Goal: Task Accomplishment & Management: Use online tool/utility

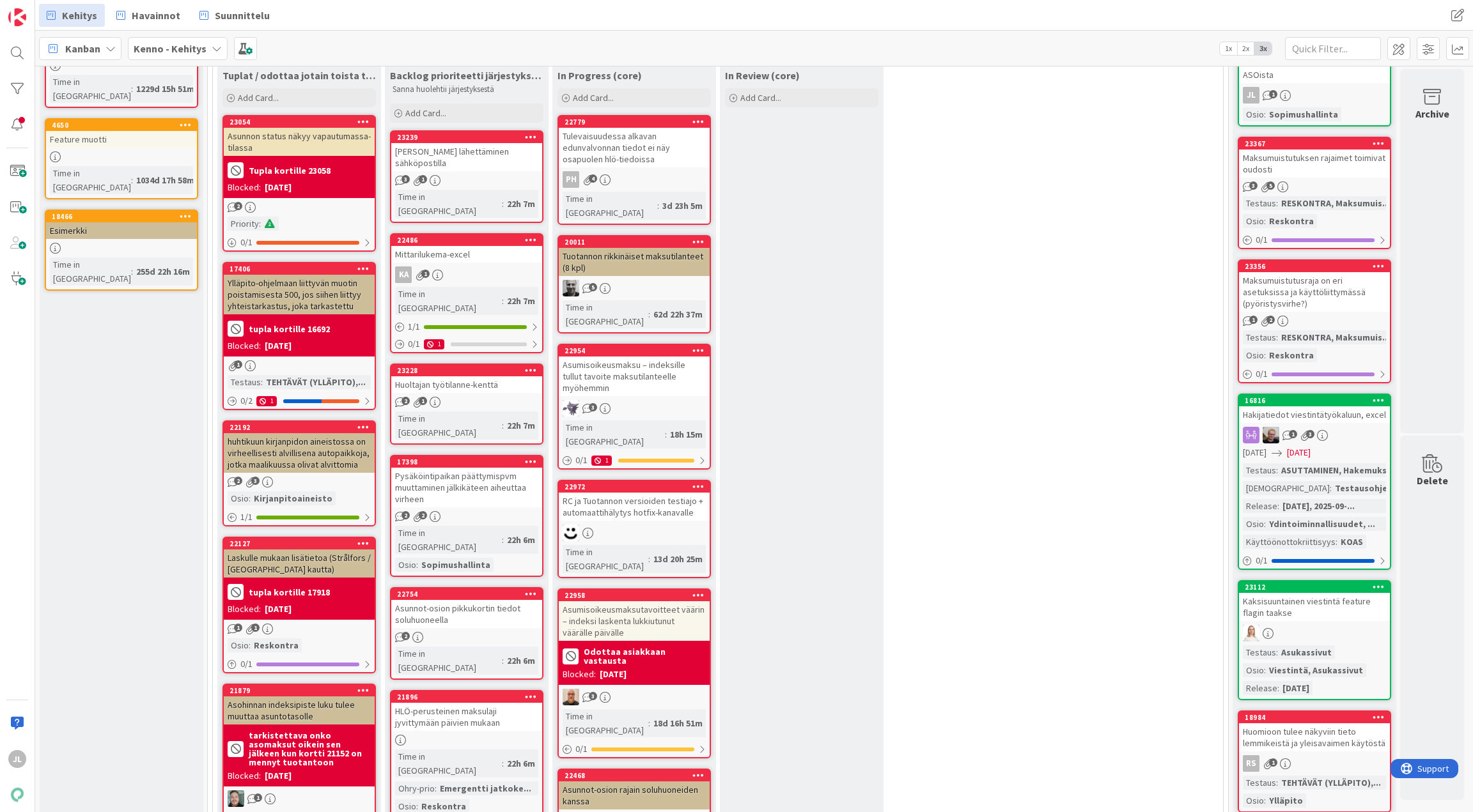
scroll to position [114, 5]
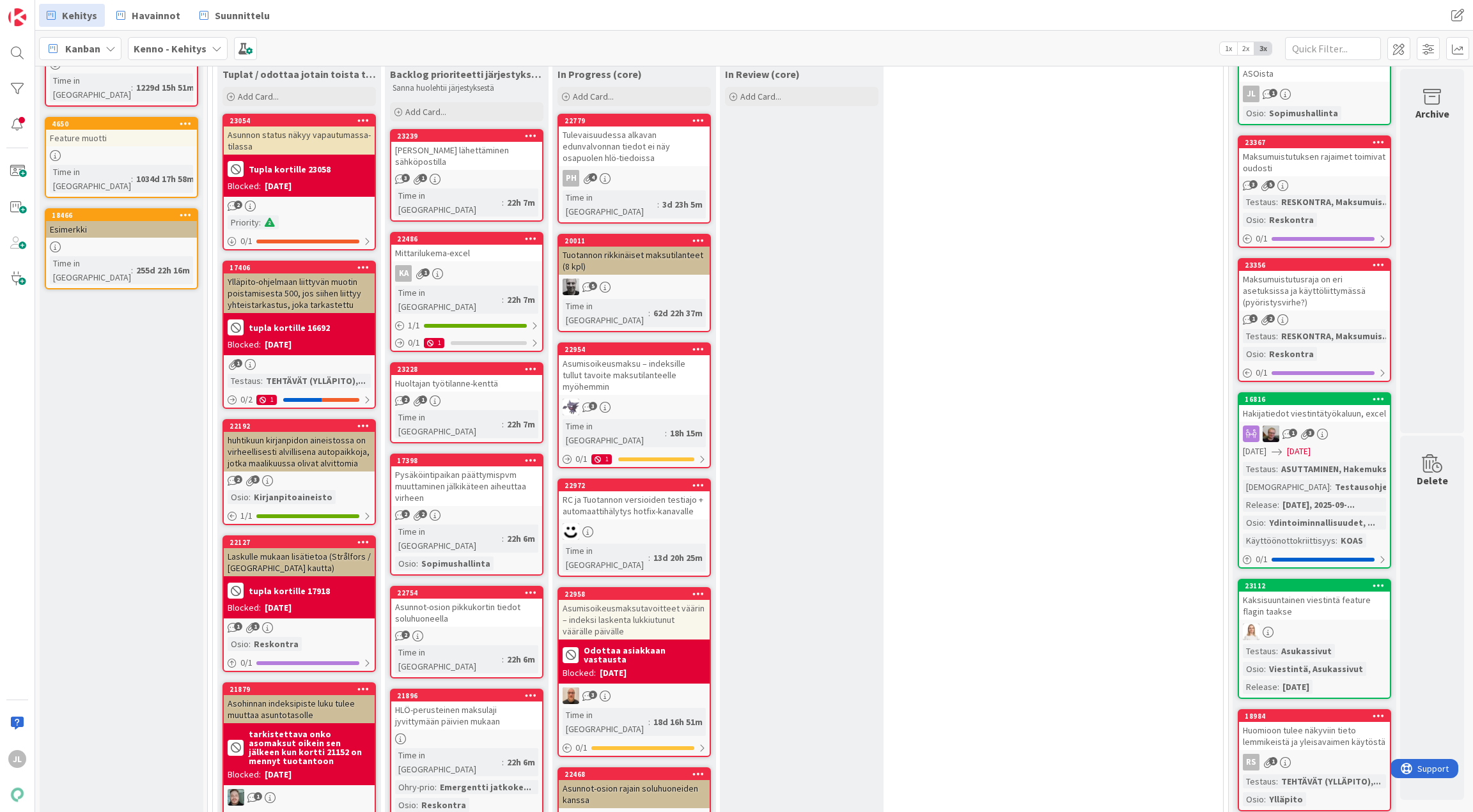
click at [454, 467] on div "Pysäköintipaikan päättymispvm muuttaminen jälkikäteen aiheuttaa virheen" at bounding box center [467, 486] width 151 height 40
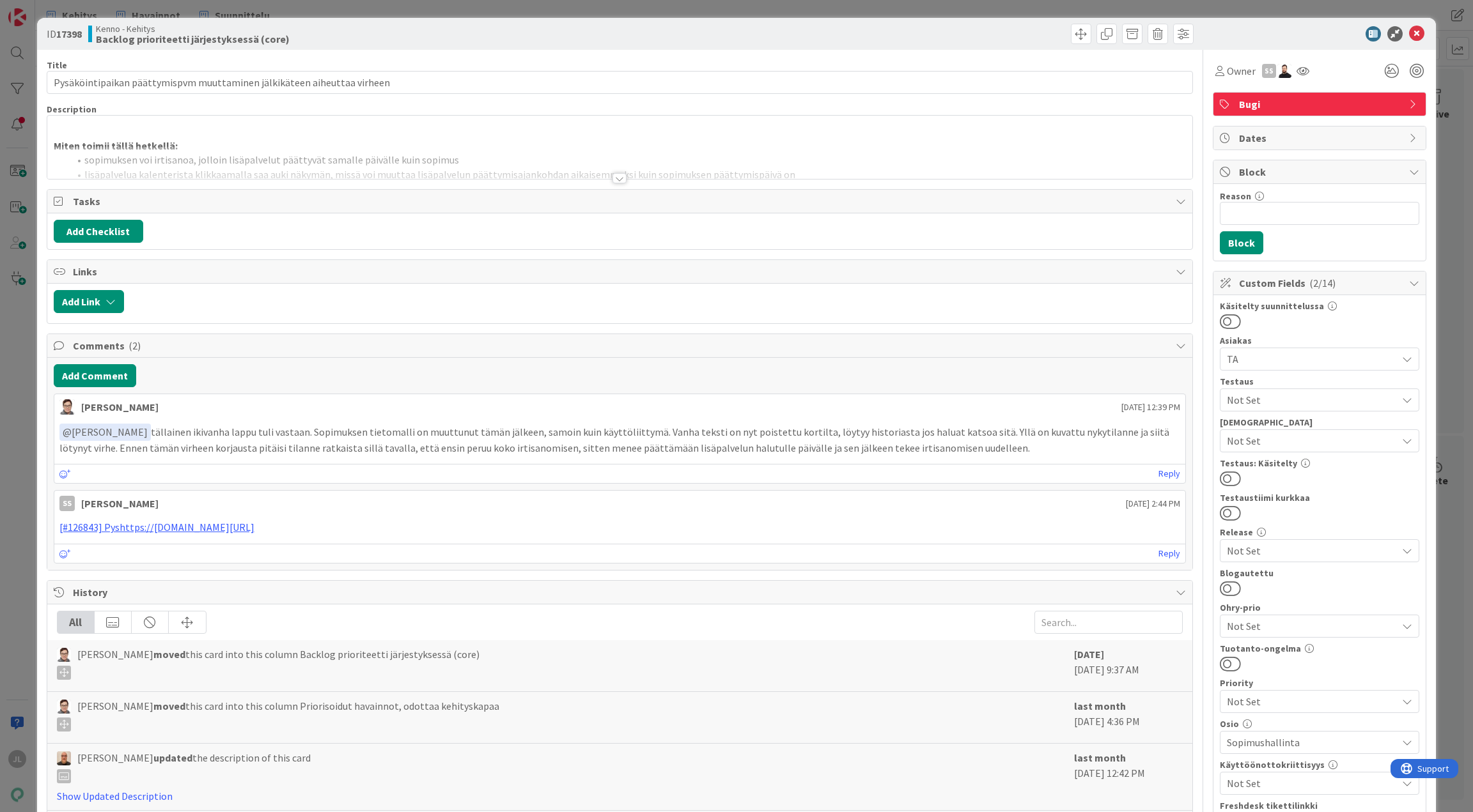
click at [480, 171] on div at bounding box center [620, 162] width 1146 height 33
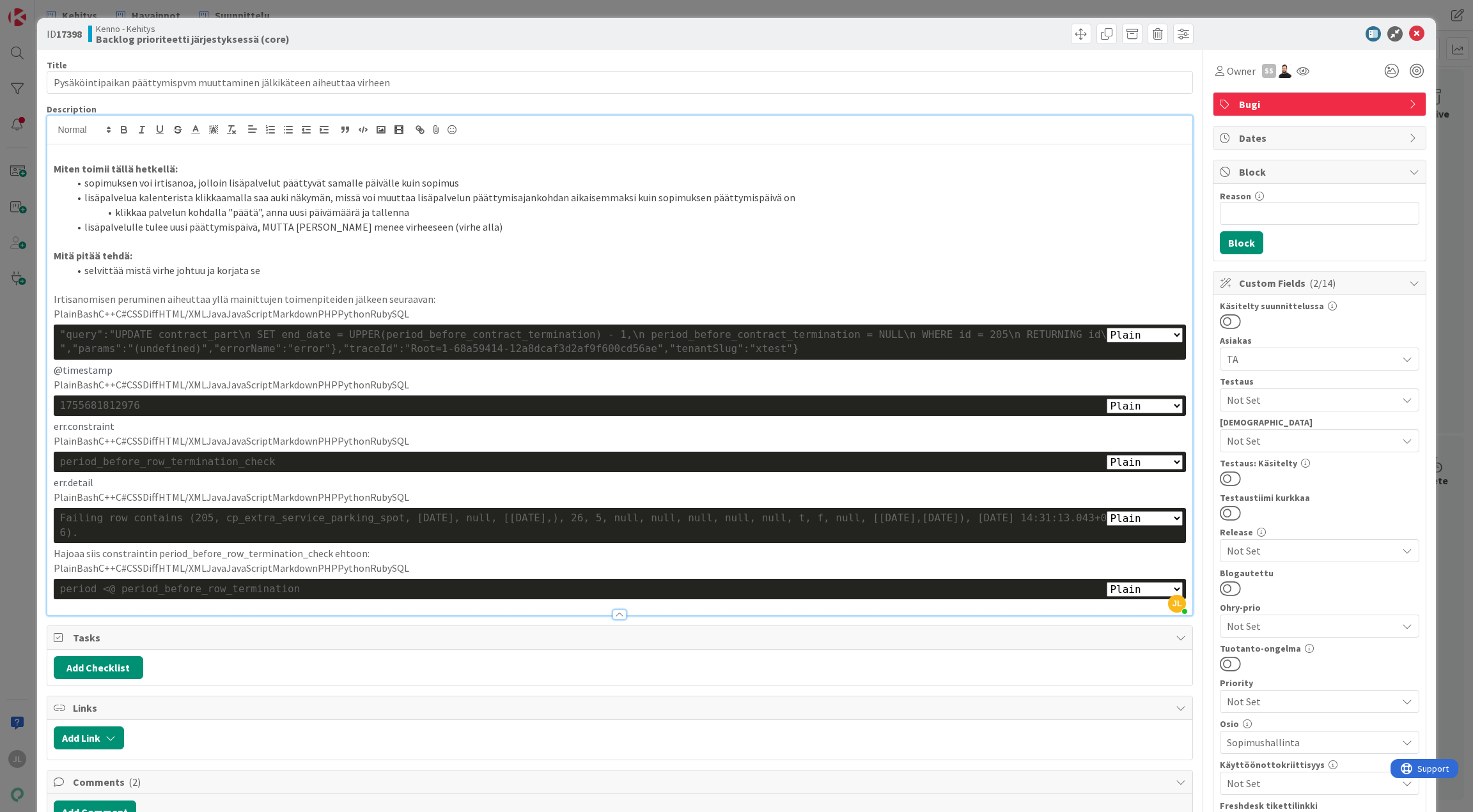
click at [1218, 30] on div at bounding box center [1314, 34] width 227 height 15
click at [1410, 33] on icon at bounding box center [1417, 34] width 15 height 15
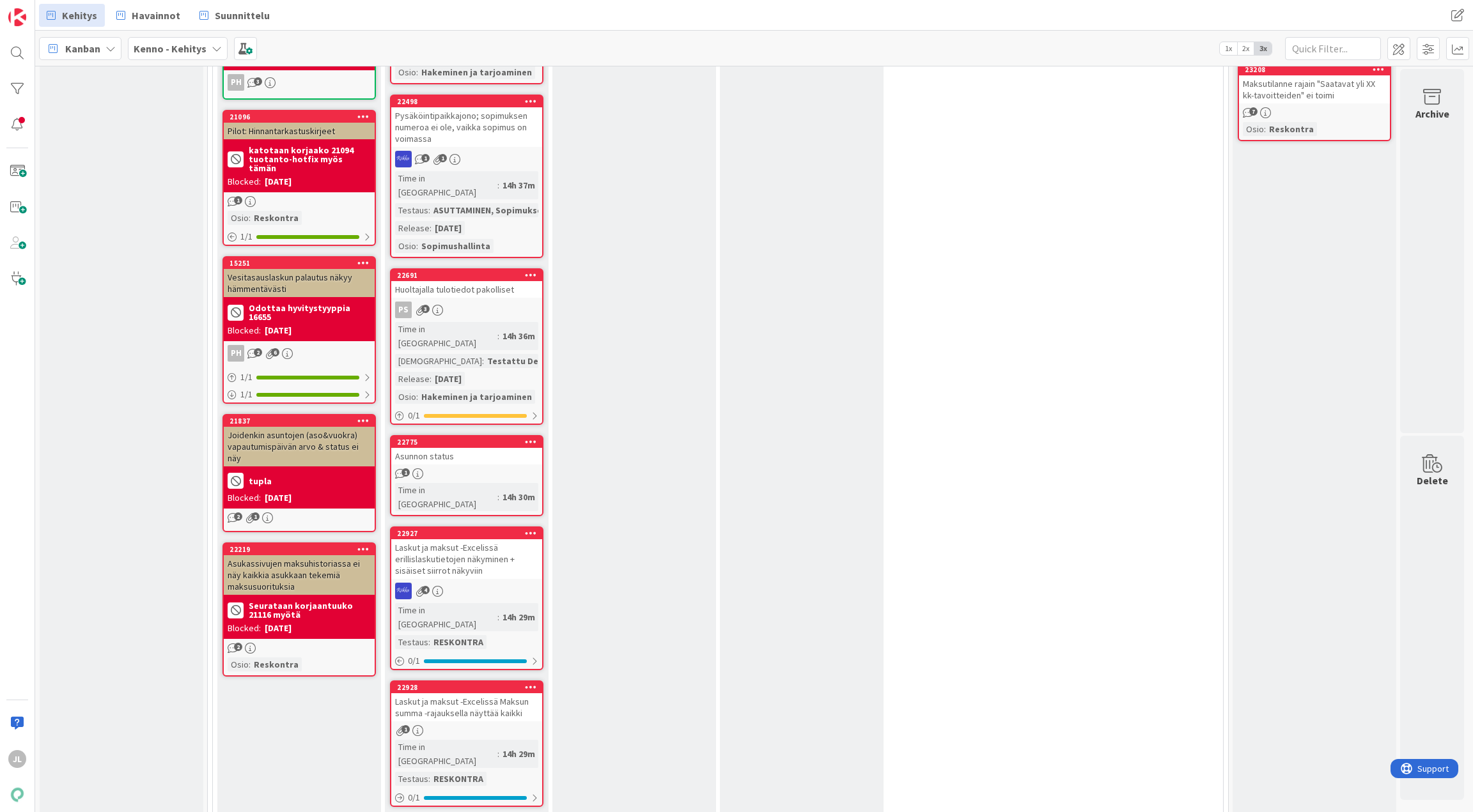
scroll to position [968, 5]
click at [443, 448] on div "Asunnon status" at bounding box center [467, 456] width 151 height 17
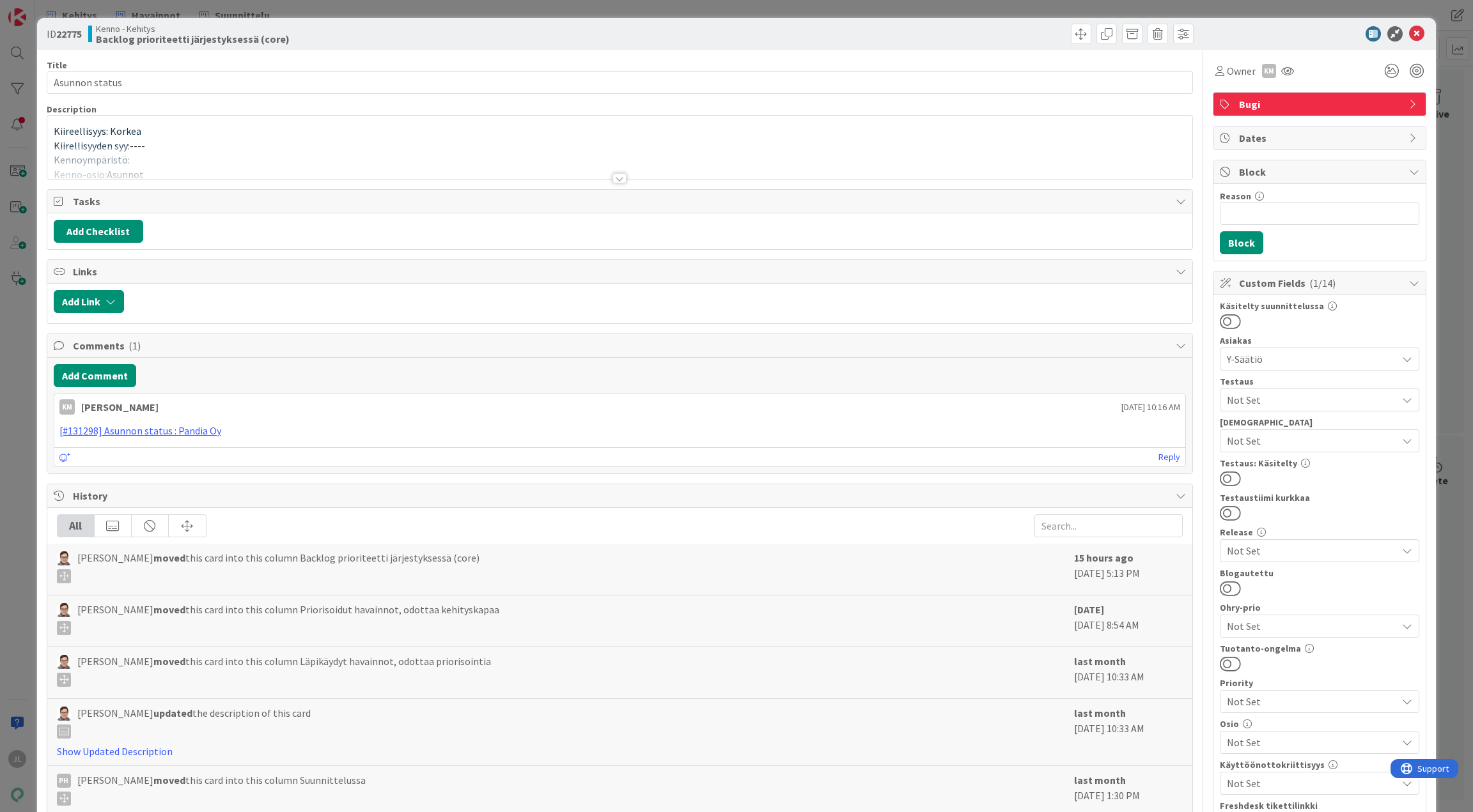
click at [421, 160] on div at bounding box center [620, 162] width 1146 height 33
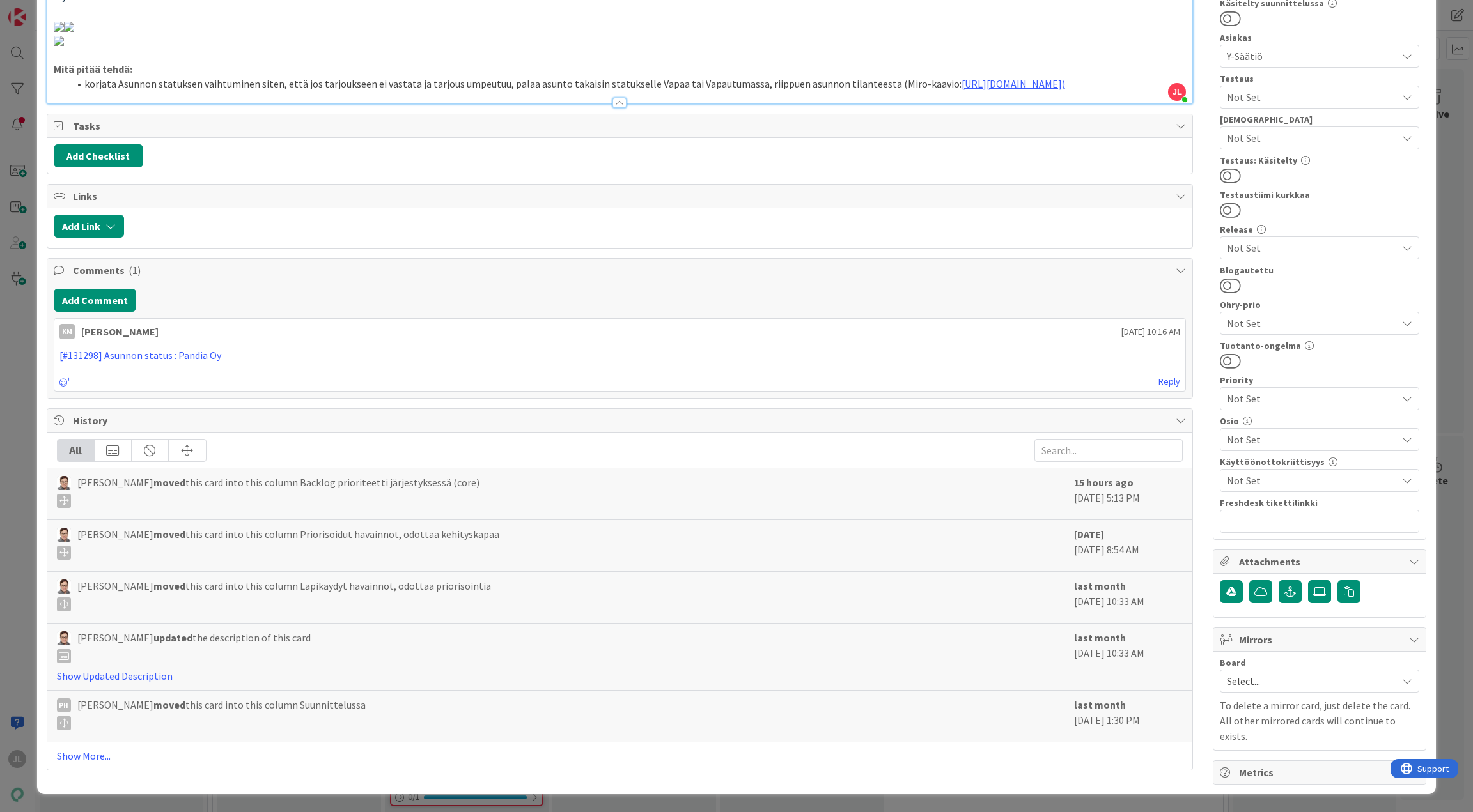
scroll to position [854, 0]
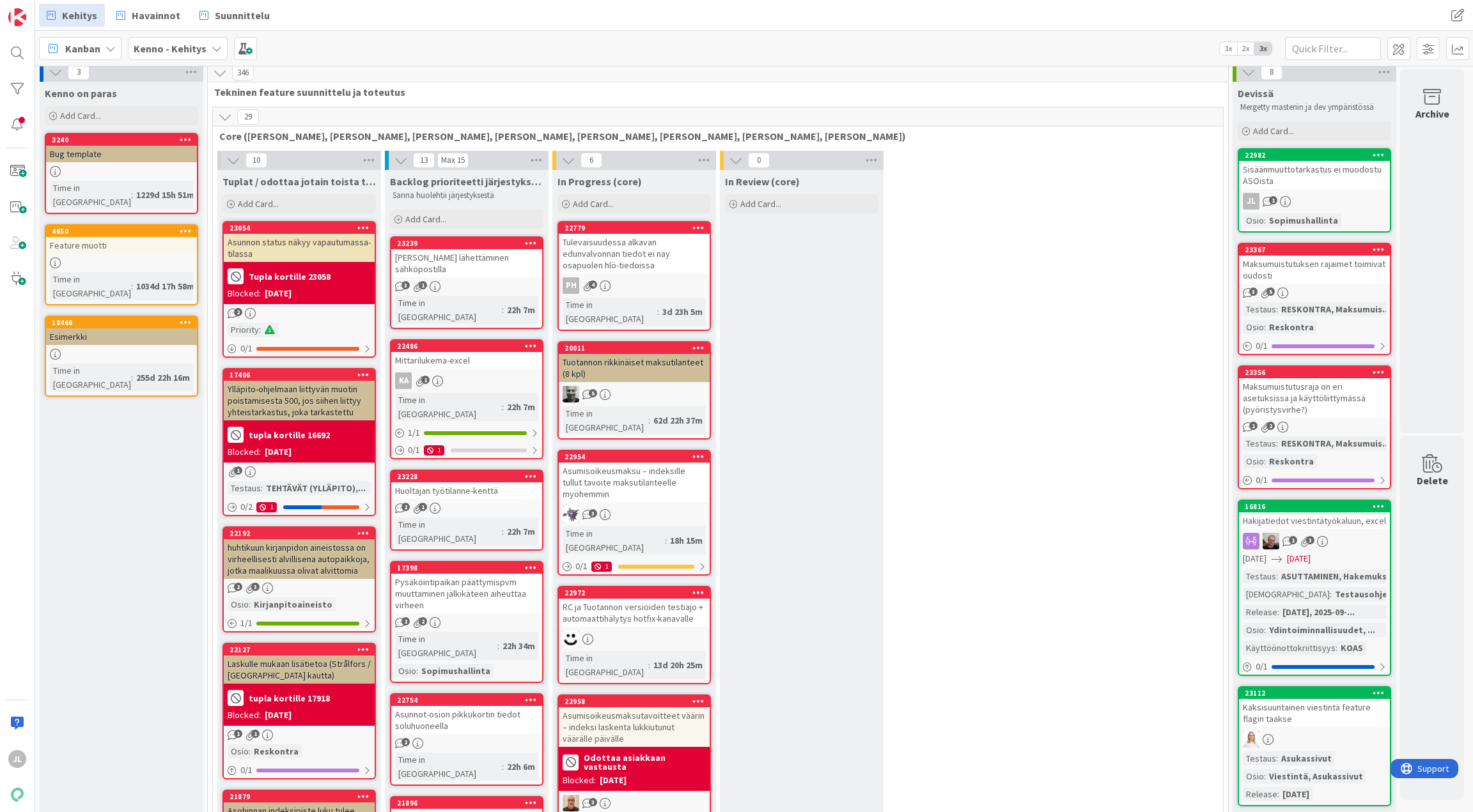
scroll to position [5, 5]
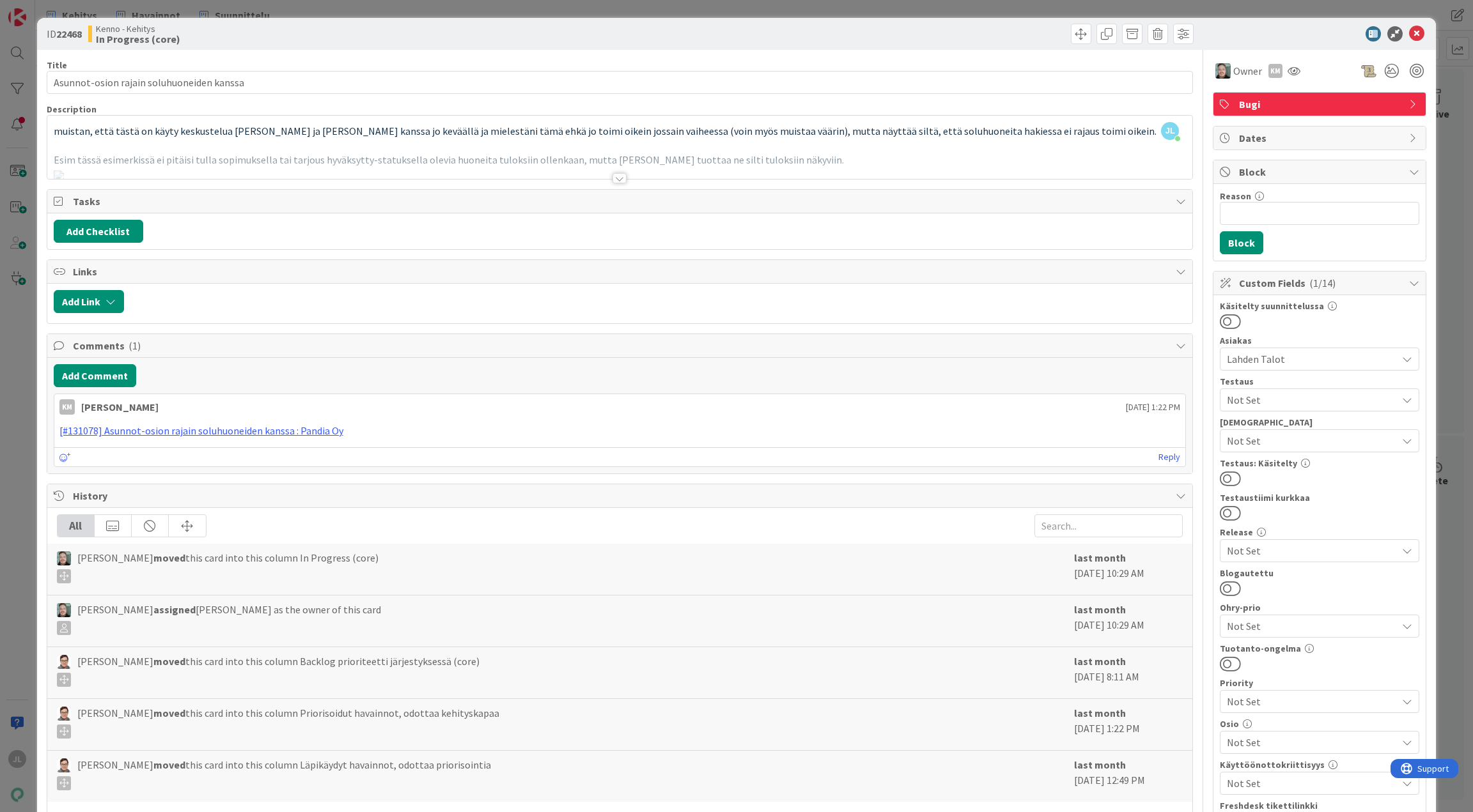
click at [815, 157] on div at bounding box center [620, 162] width 1146 height 33
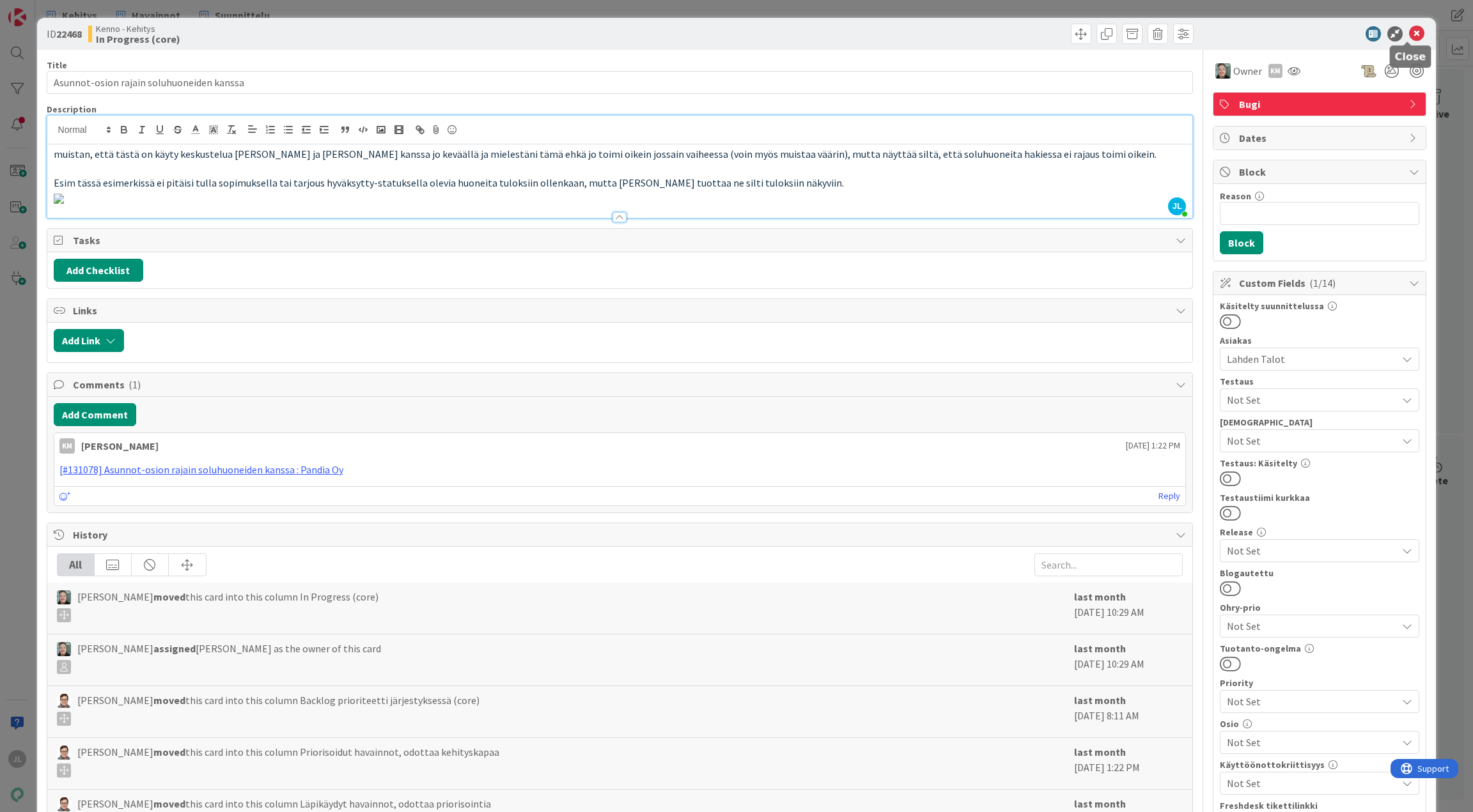
click at [1410, 32] on icon at bounding box center [1417, 34] width 15 height 15
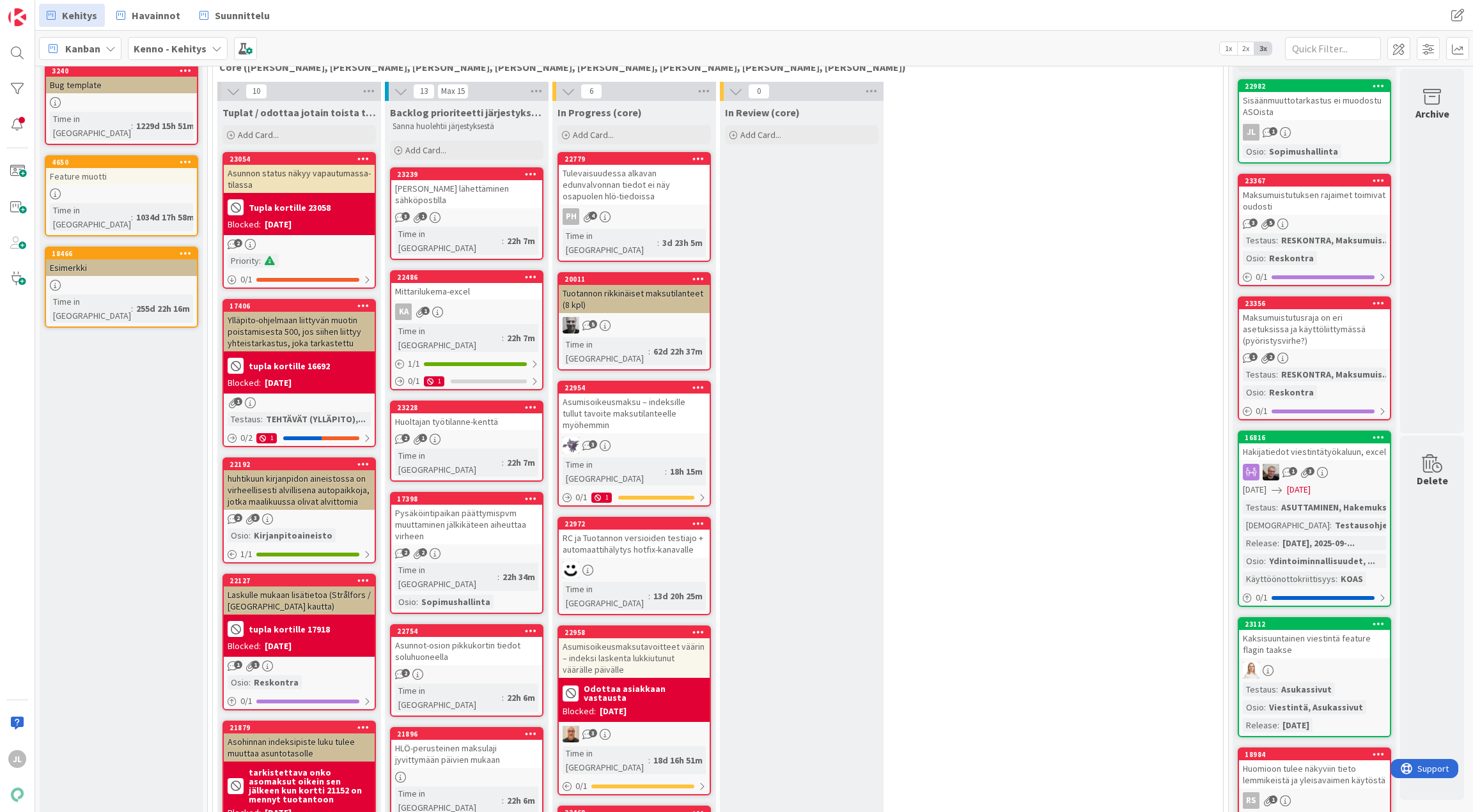
click at [497, 303] on div "KA 1" at bounding box center [467, 312] width 151 height 17
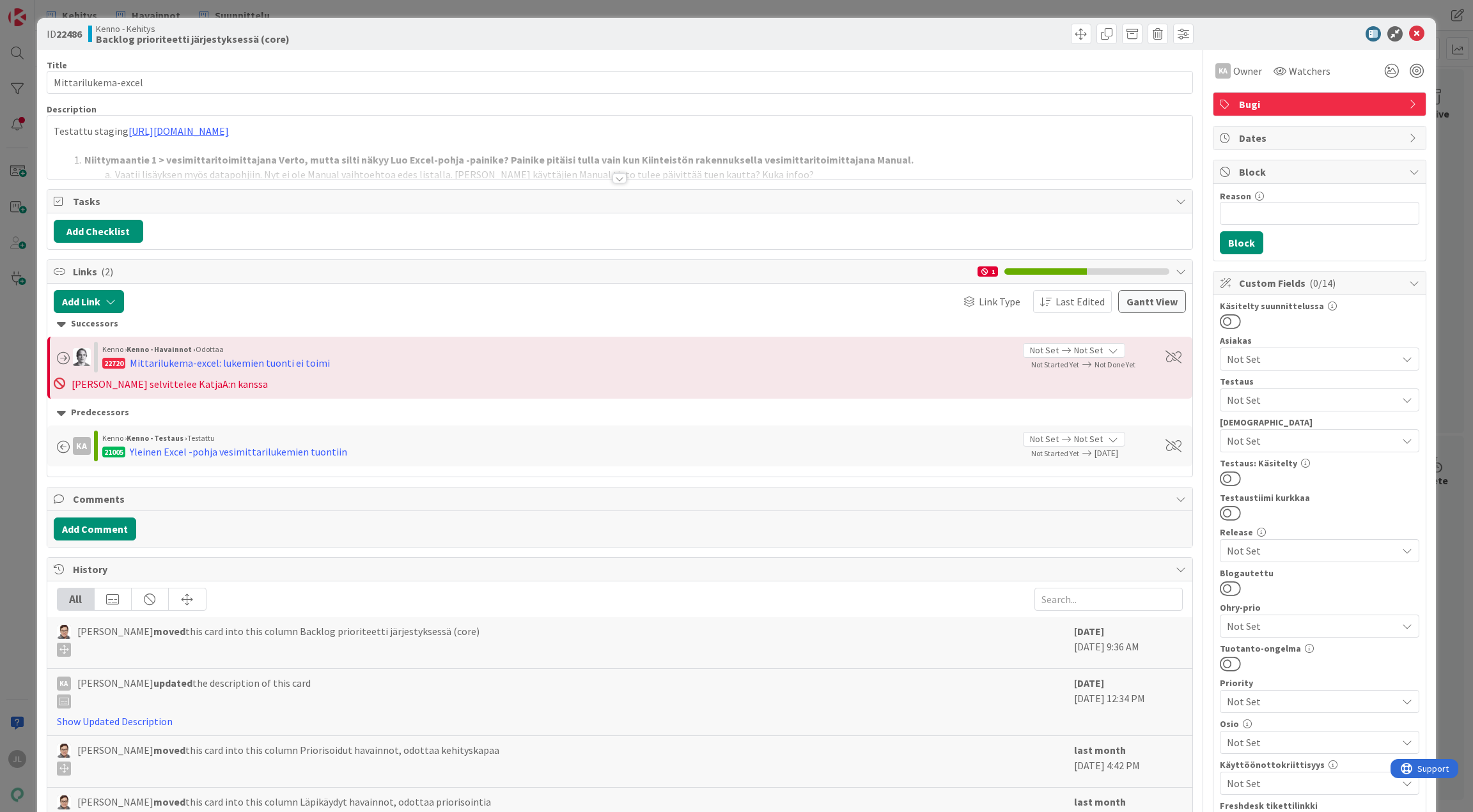
click at [597, 146] on div at bounding box center [620, 162] width 1146 height 33
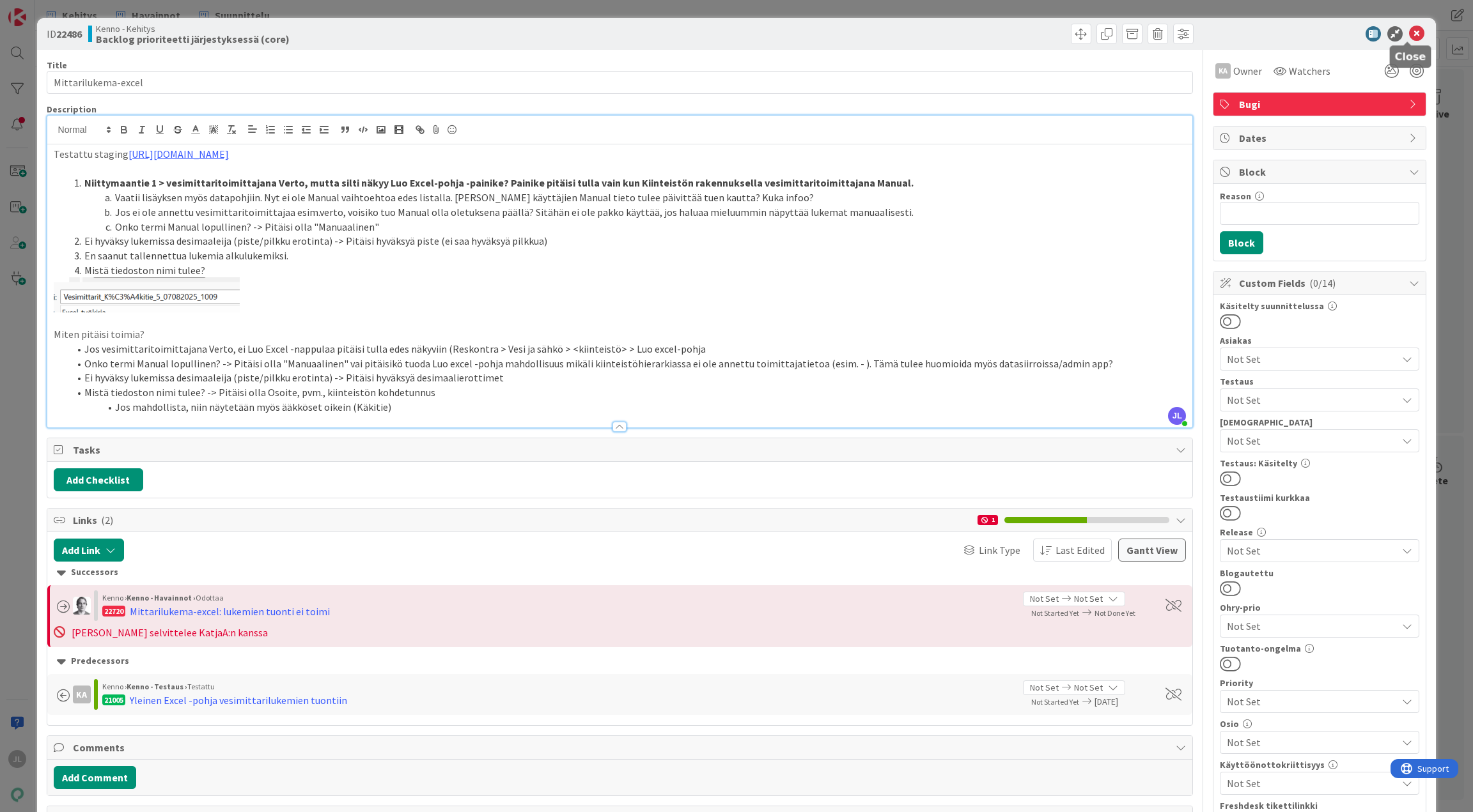
click at [1410, 31] on icon at bounding box center [1417, 34] width 15 height 15
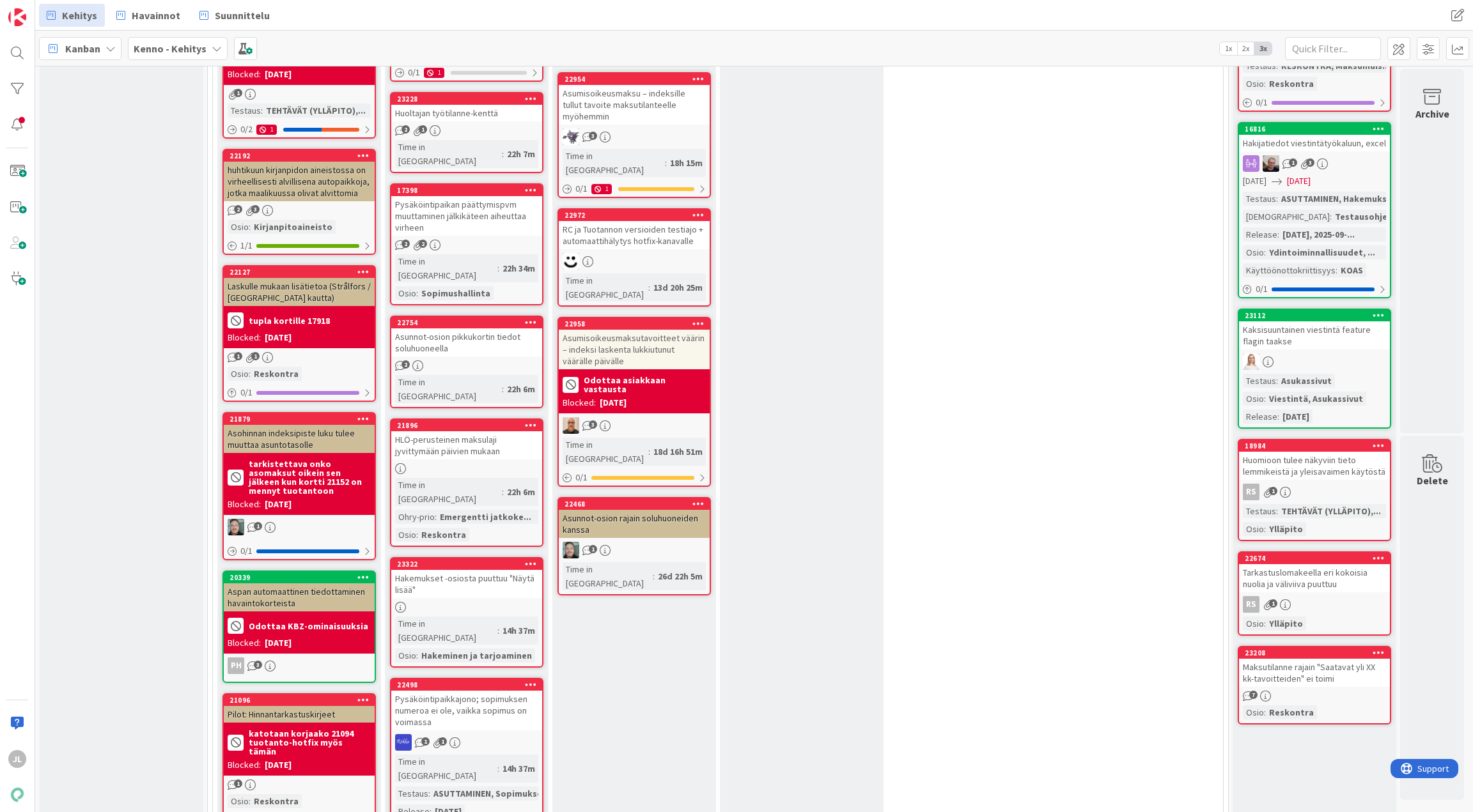
scroll to position [387, 5]
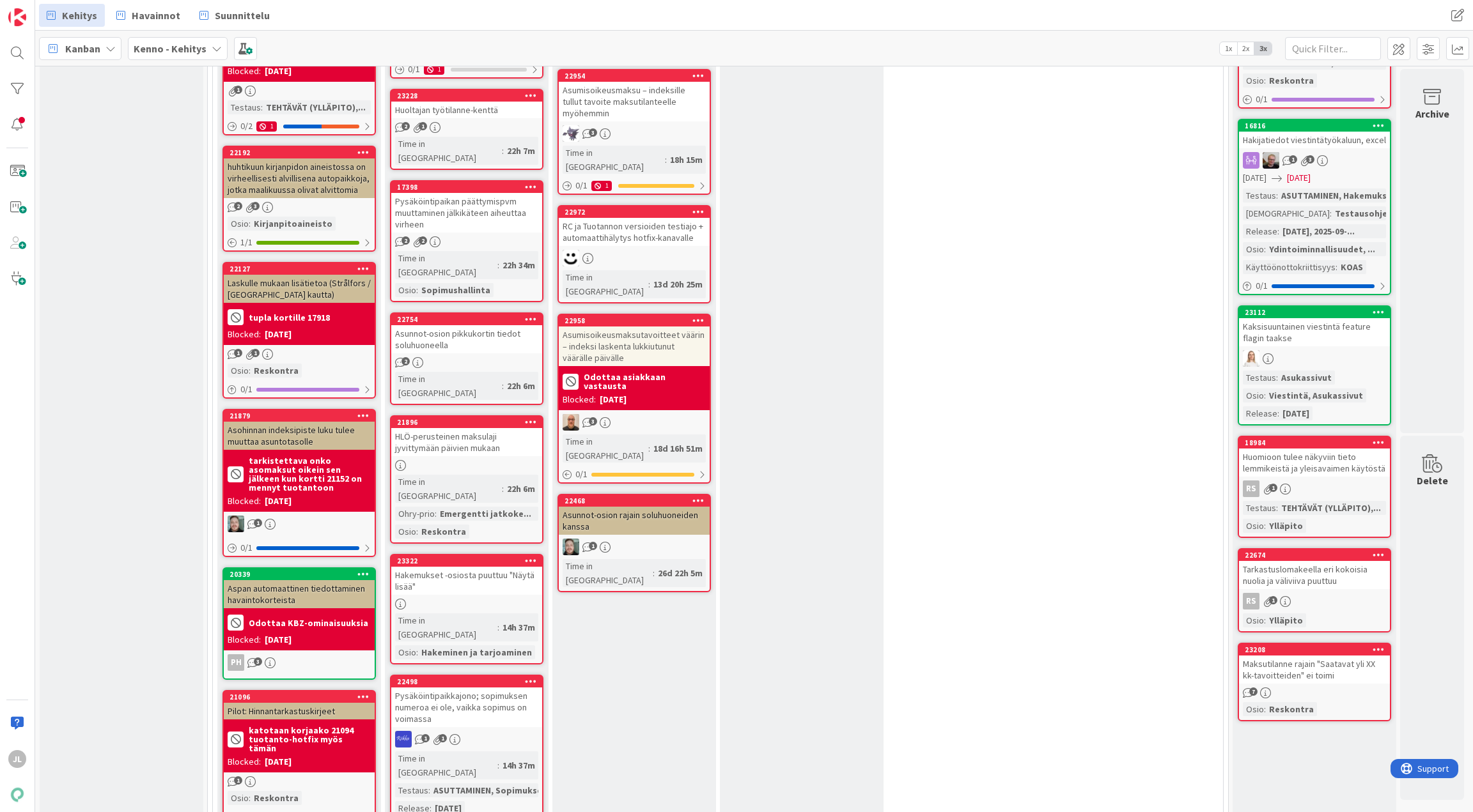
click at [456, 567] on div "Hakemukset -osiosta puuttuu "Näytä lisää"" at bounding box center [467, 581] width 151 height 28
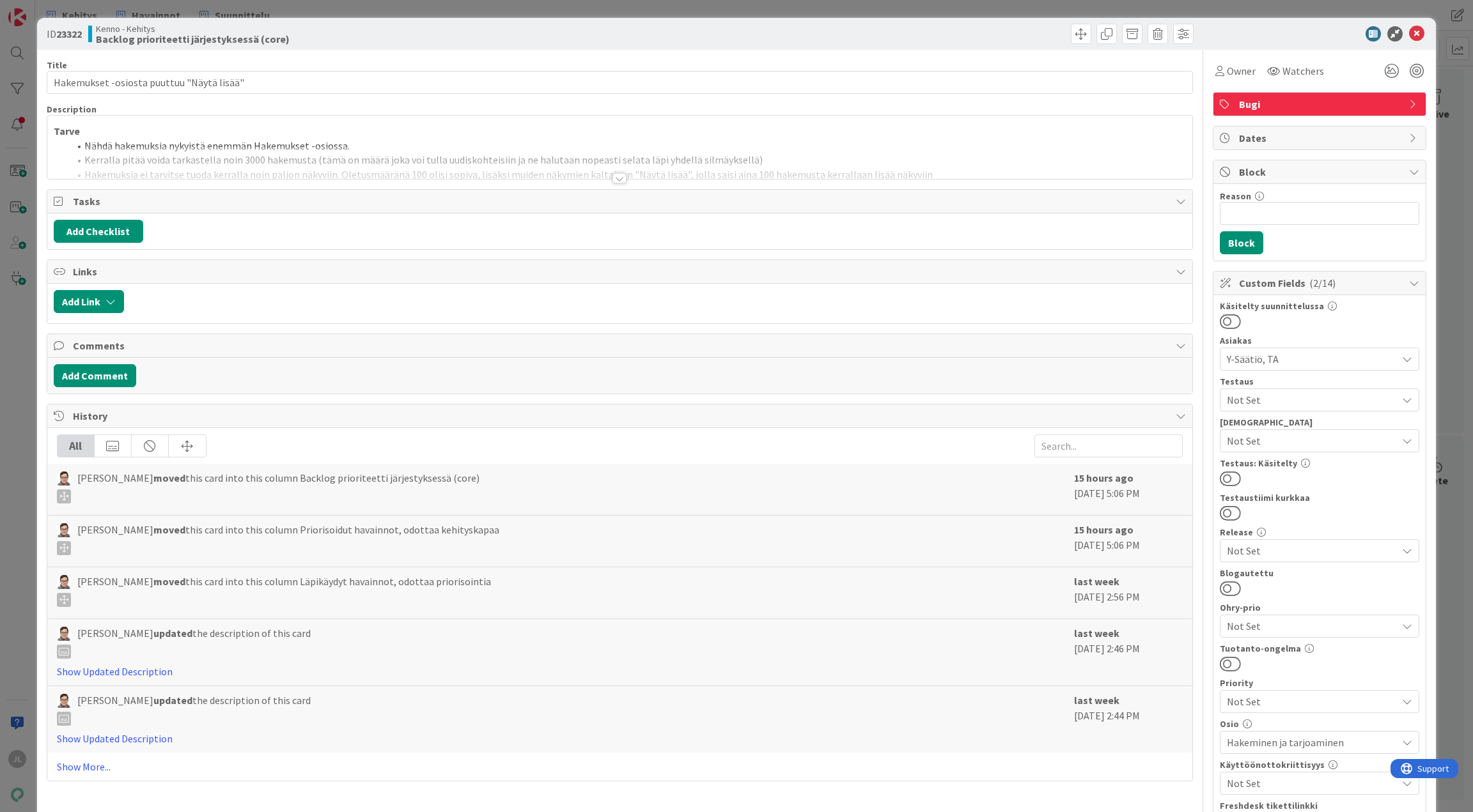
click at [475, 171] on div at bounding box center [620, 162] width 1146 height 33
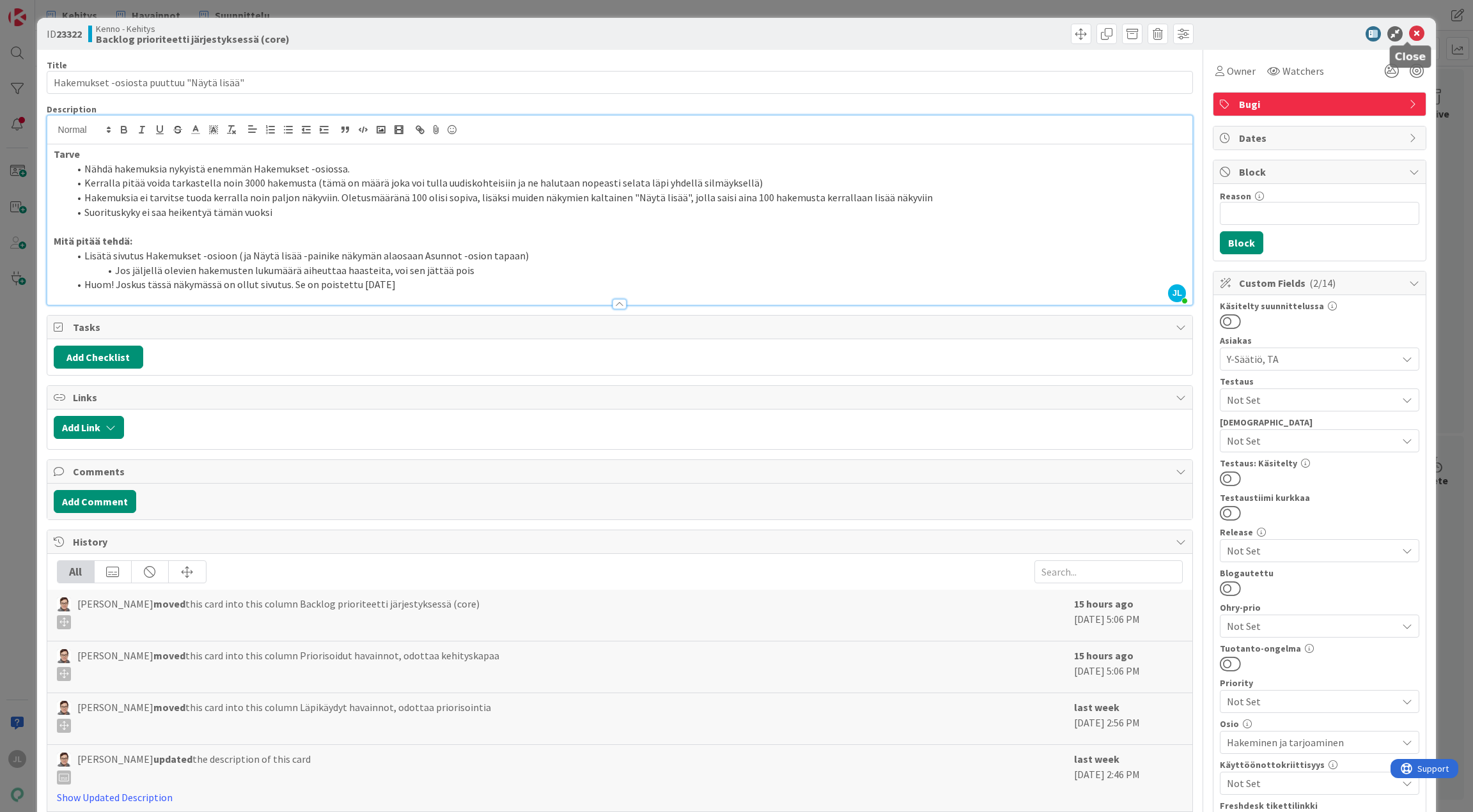
click at [1410, 30] on icon at bounding box center [1417, 34] width 15 height 15
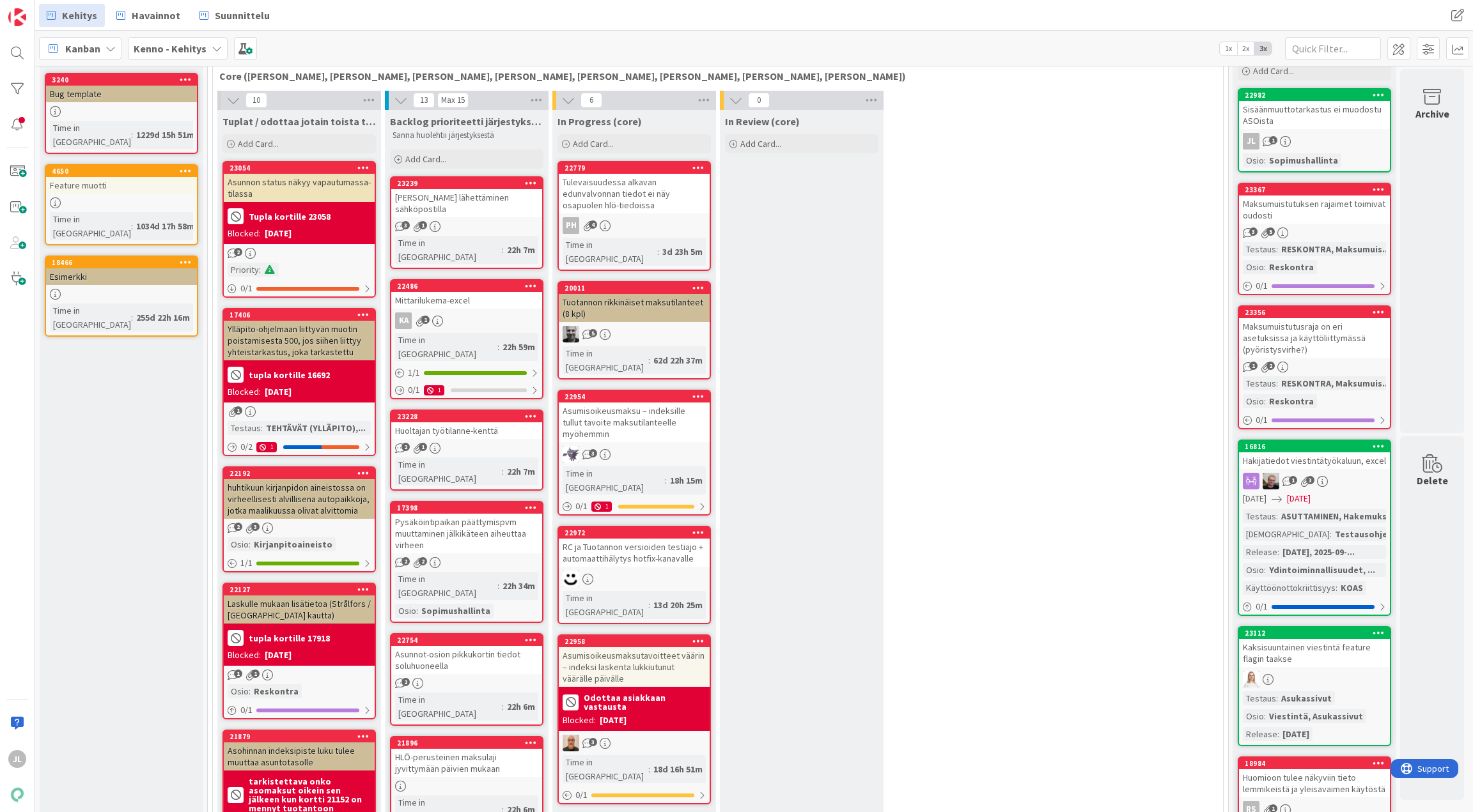
scroll to position [63, 5]
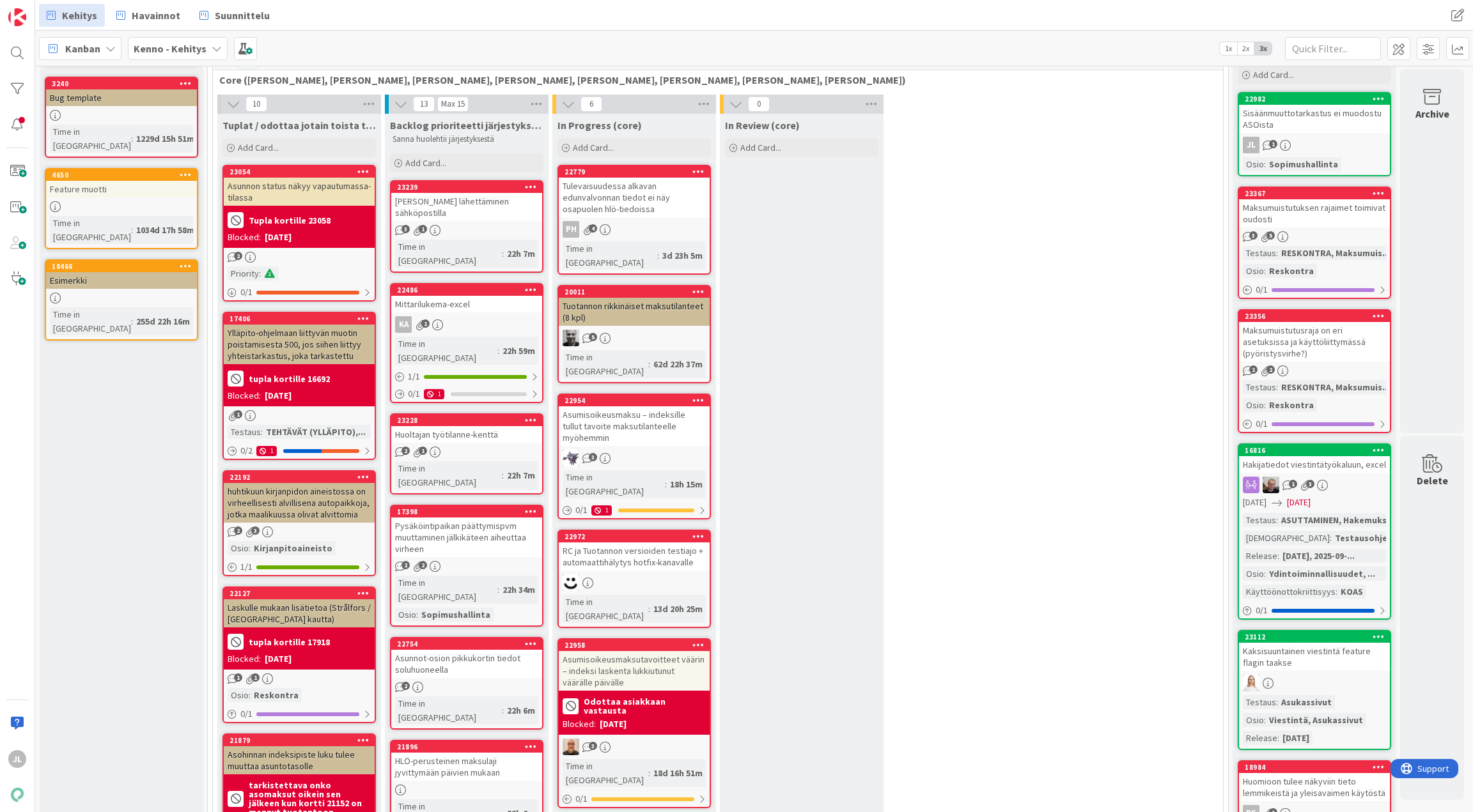
click at [443, 216] on div "[PERSON_NAME] lähettäminen sähköpostilla" at bounding box center [467, 207] width 151 height 28
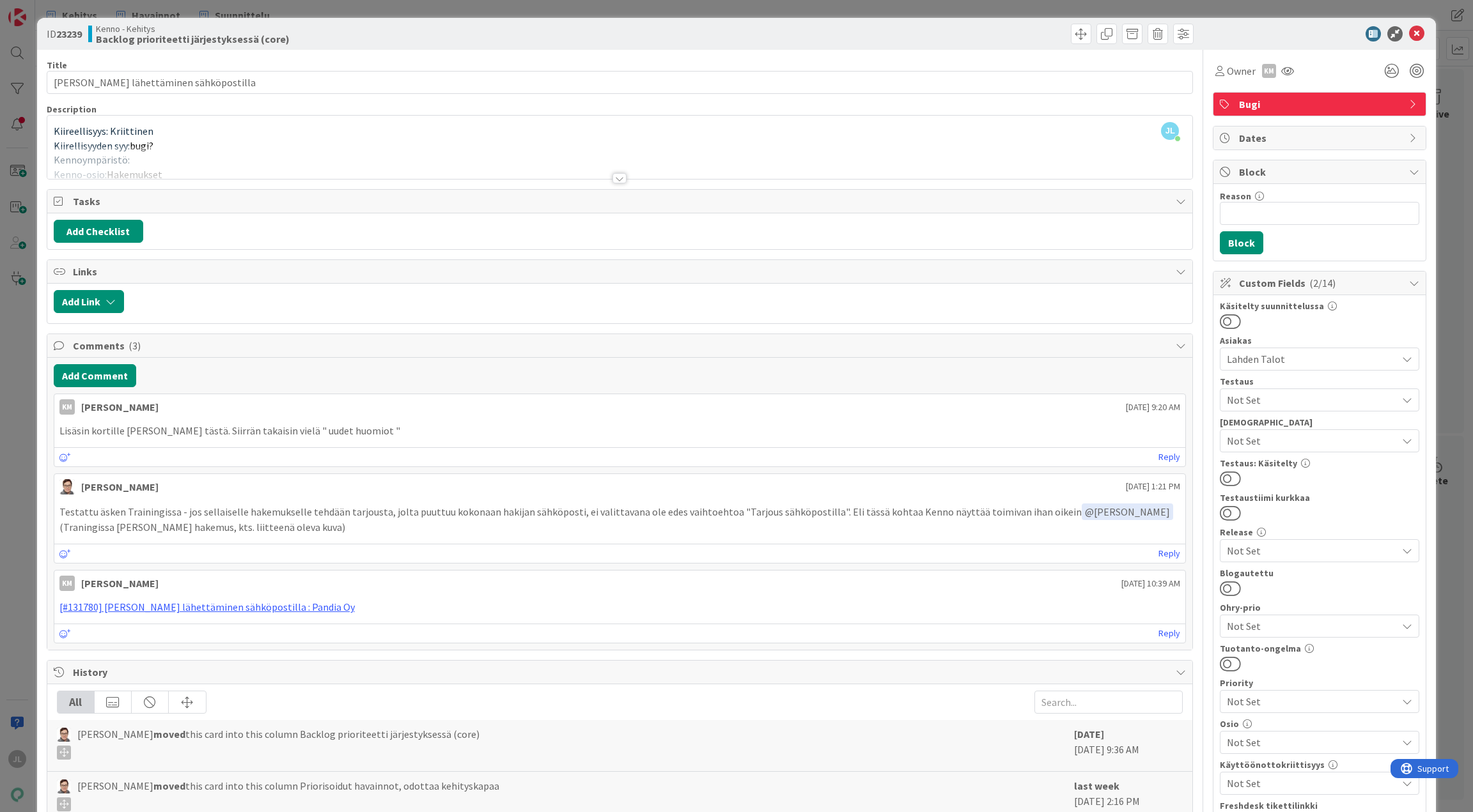
click at [543, 143] on div "JL [PERSON_NAME] just joined Kiireellisyys: Kriittinen Kiirellisyyden syy: bugi…" at bounding box center [620, 147] width 1146 height 63
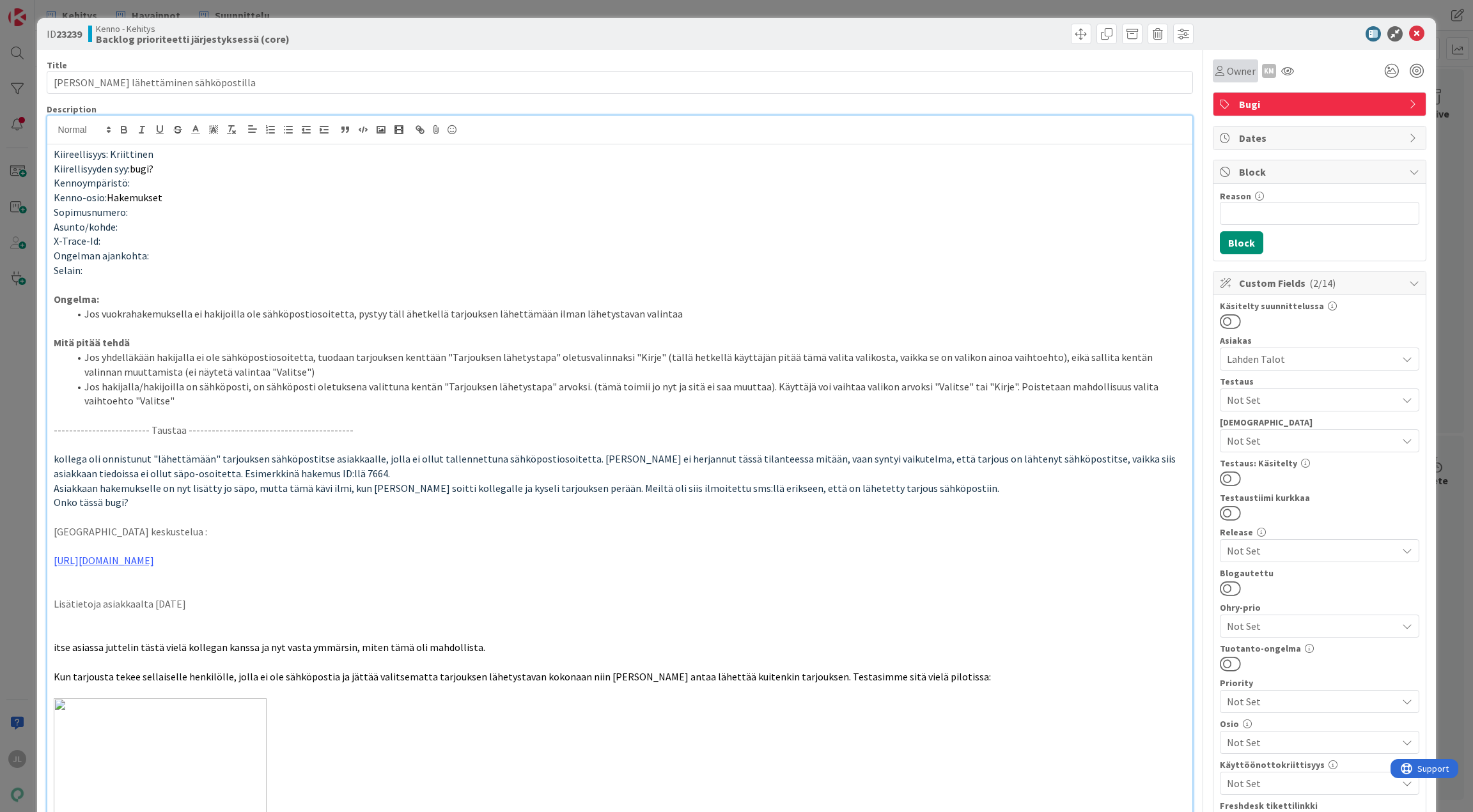
click at [1232, 77] on span "Owner" at bounding box center [1242, 71] width 29 height 15
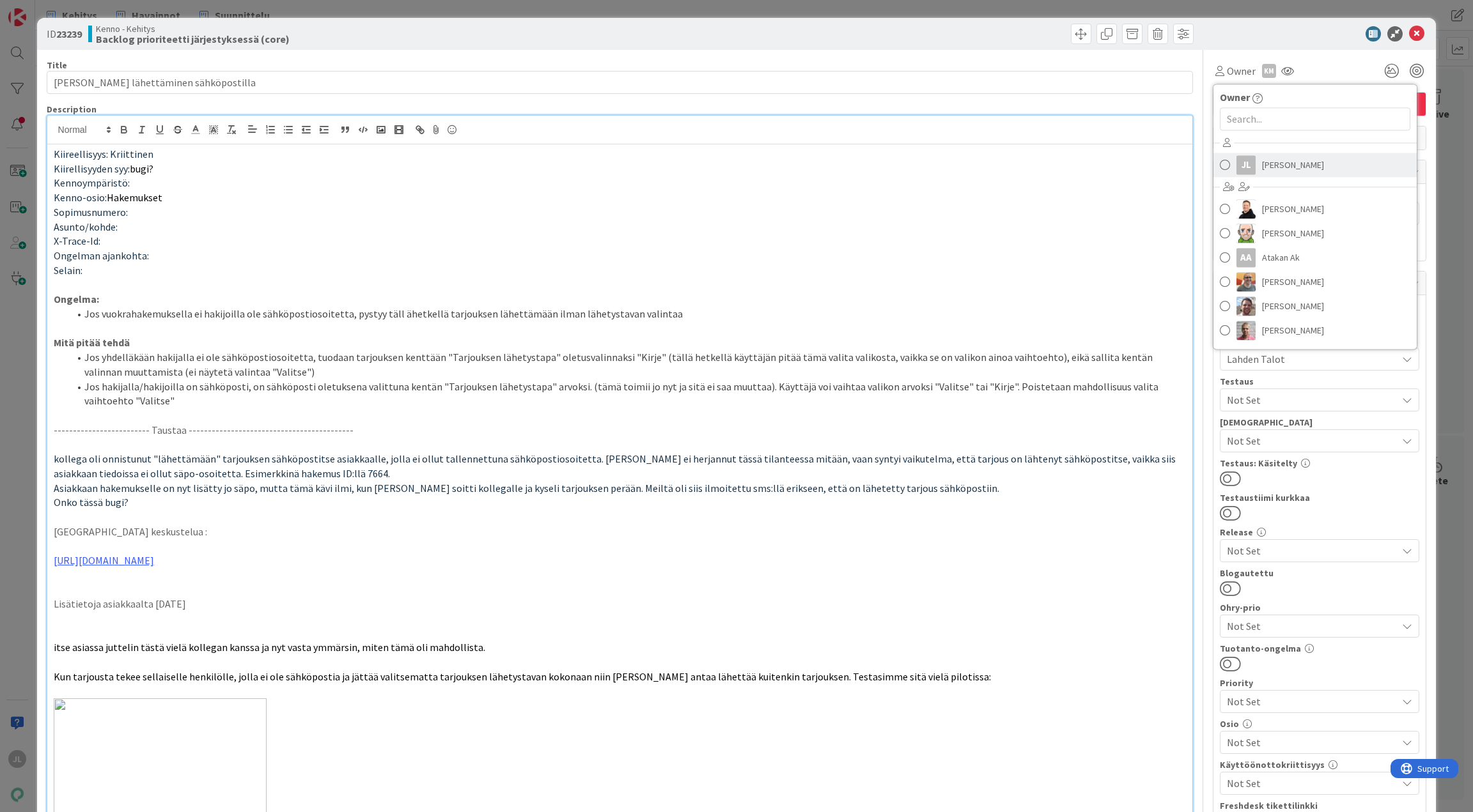
click at [1266, 164] on span "[PERSON_NAME]" at bounding box center [1293, 165] width 62 height 19
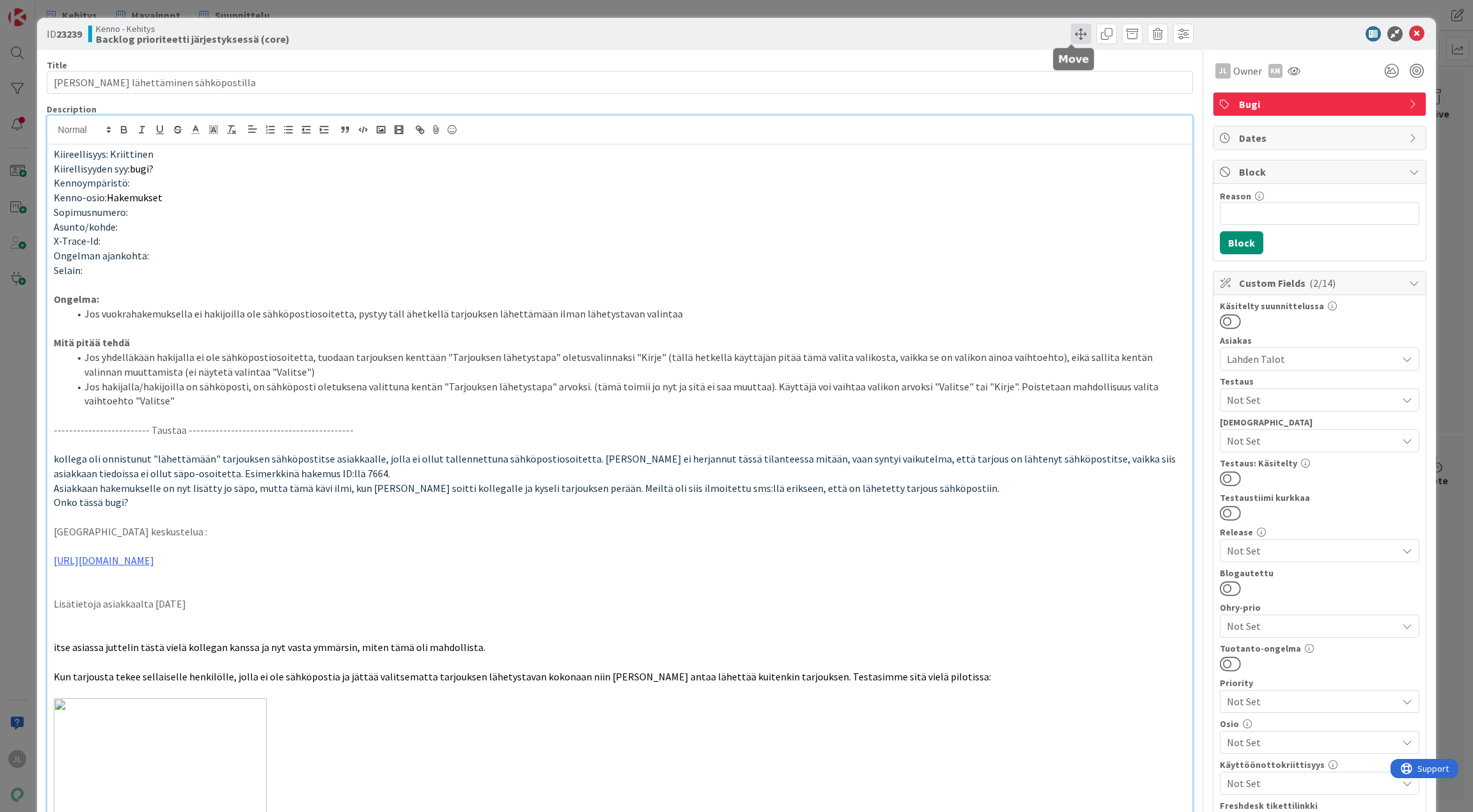
click at [1071, 33] on span at bounding box center [1081, 34] width 21 height 21
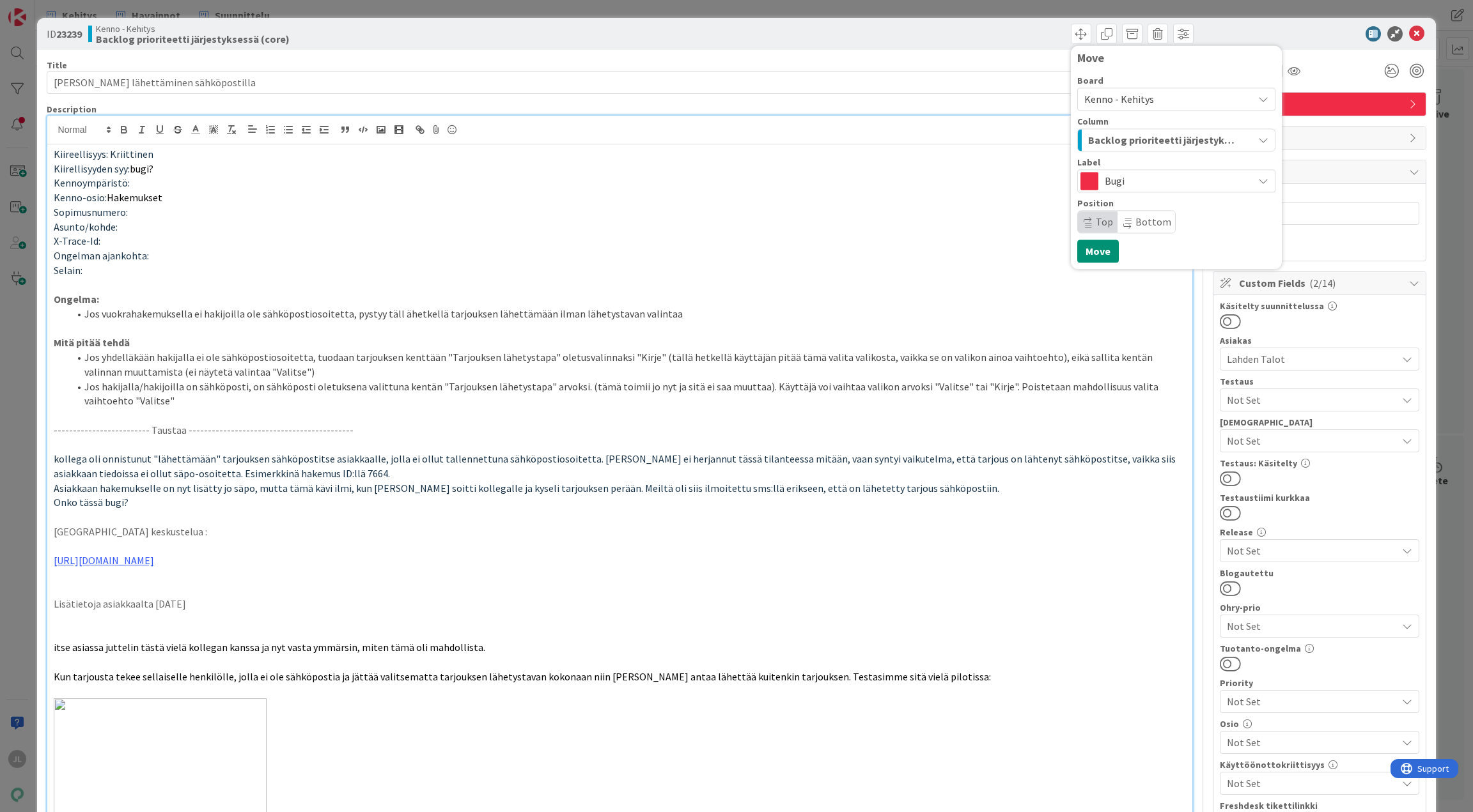
click at [1118, 140] on span "Backlog prioriteetti järjestyksessä (core)" at bounding box center [1162, 140] width 147 height 17
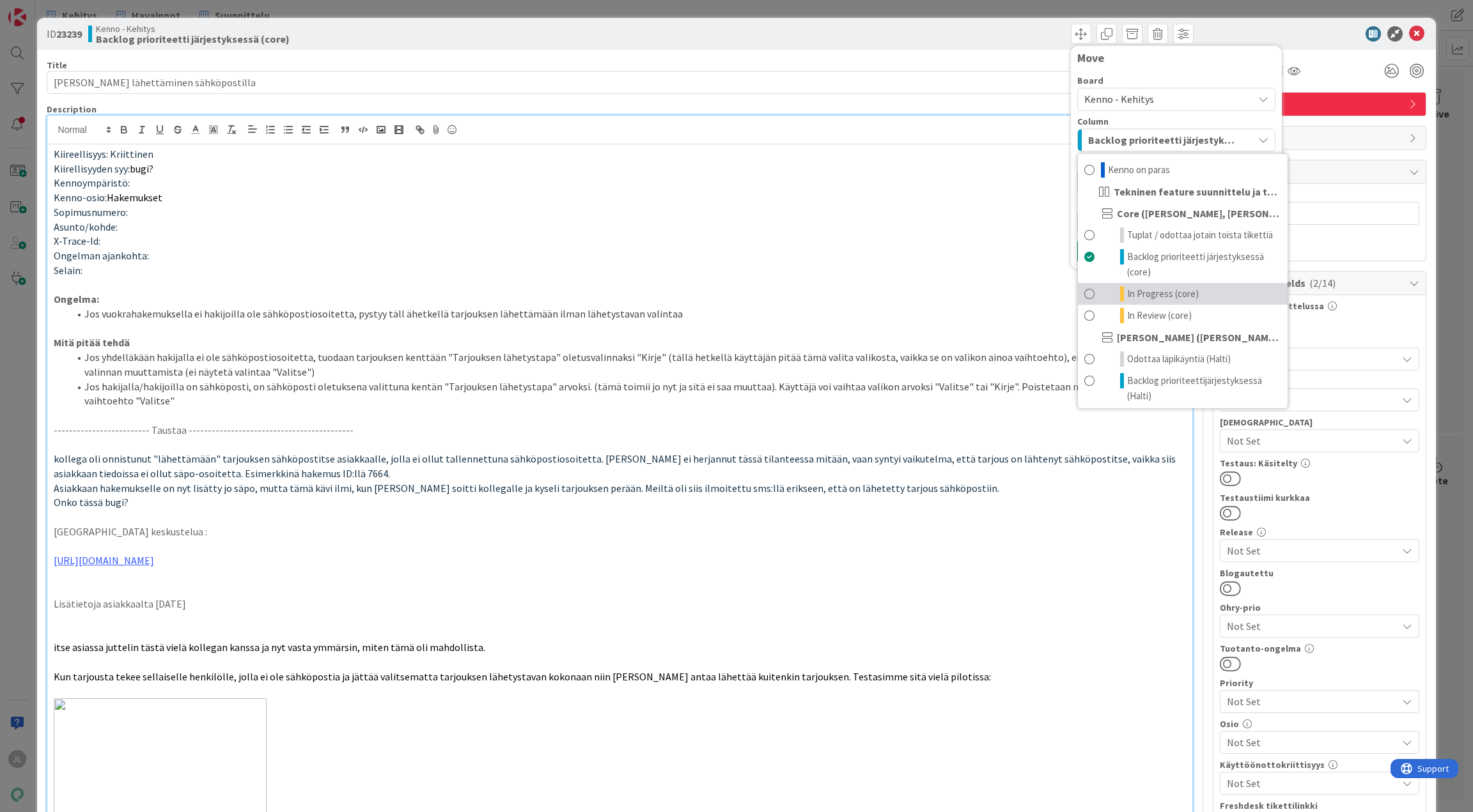
click at [1158, 298] on span "In Progress (core)" at bounding box center [1163, 294] width 72 height 15
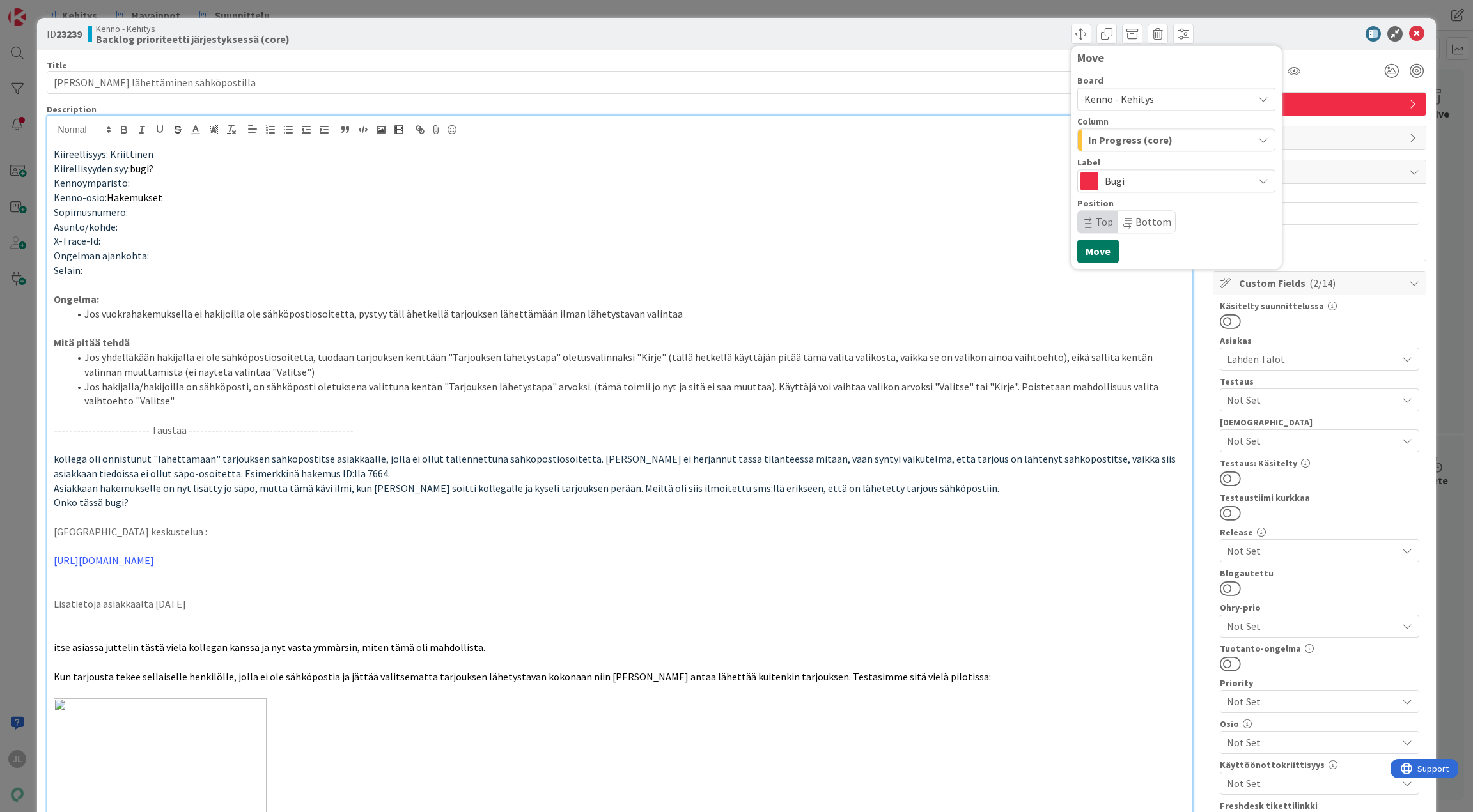
click at [1094, 252] on button "Move" at bounding box center [1098, 251] width 41 height 23
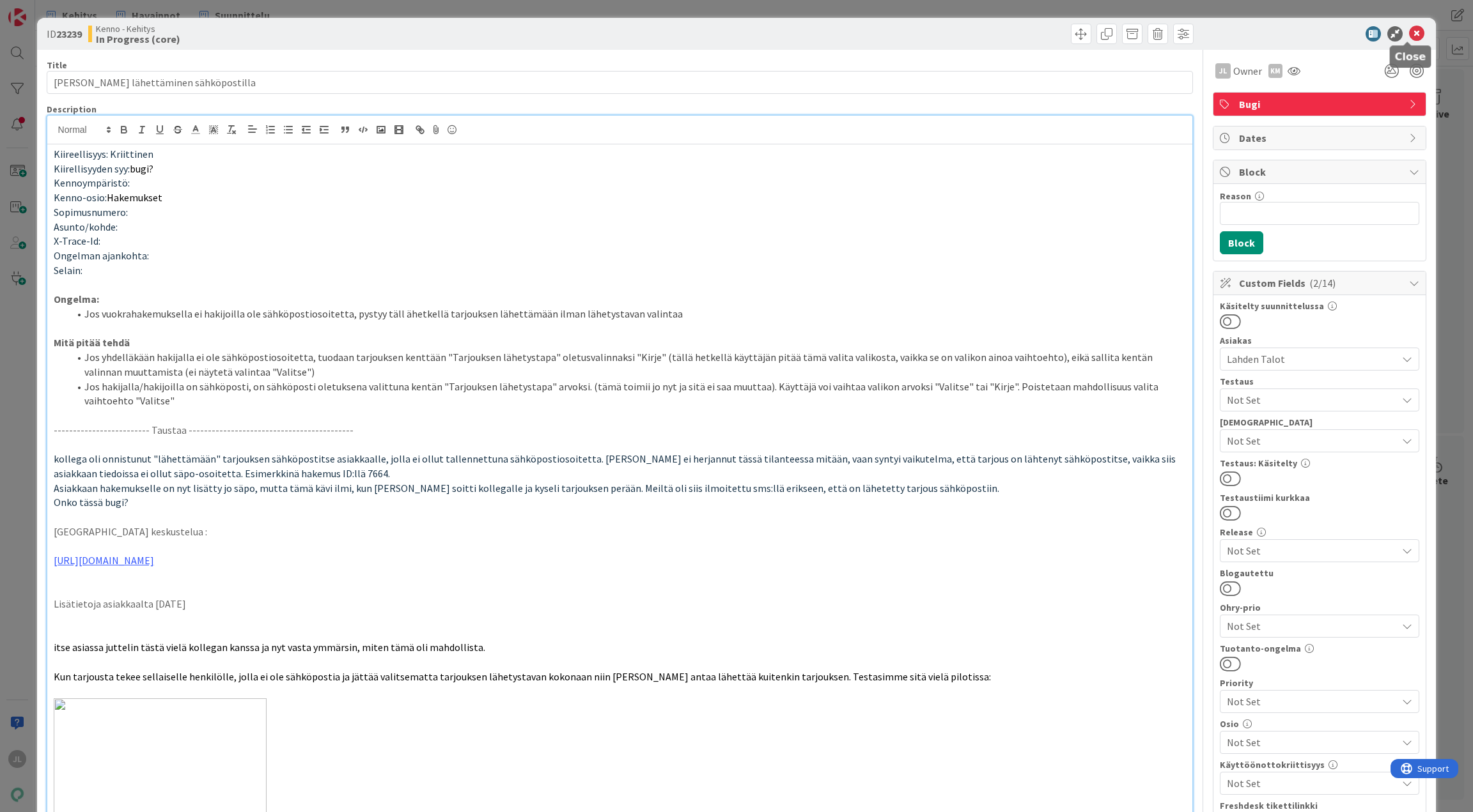
click at [1410, 31] on icon at bounding box center [1417, 34] width 15 height 15
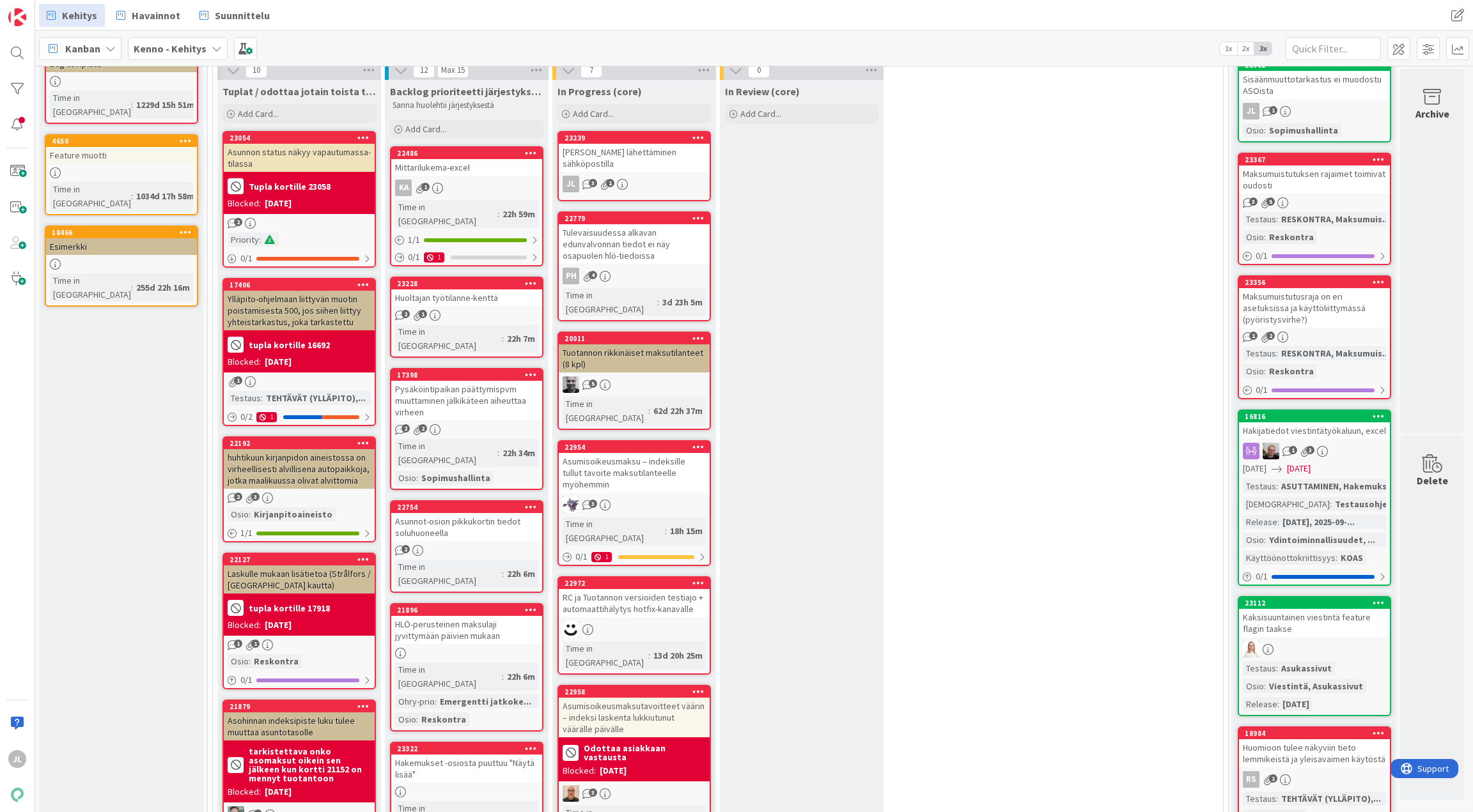
scroll to position [0, 5]
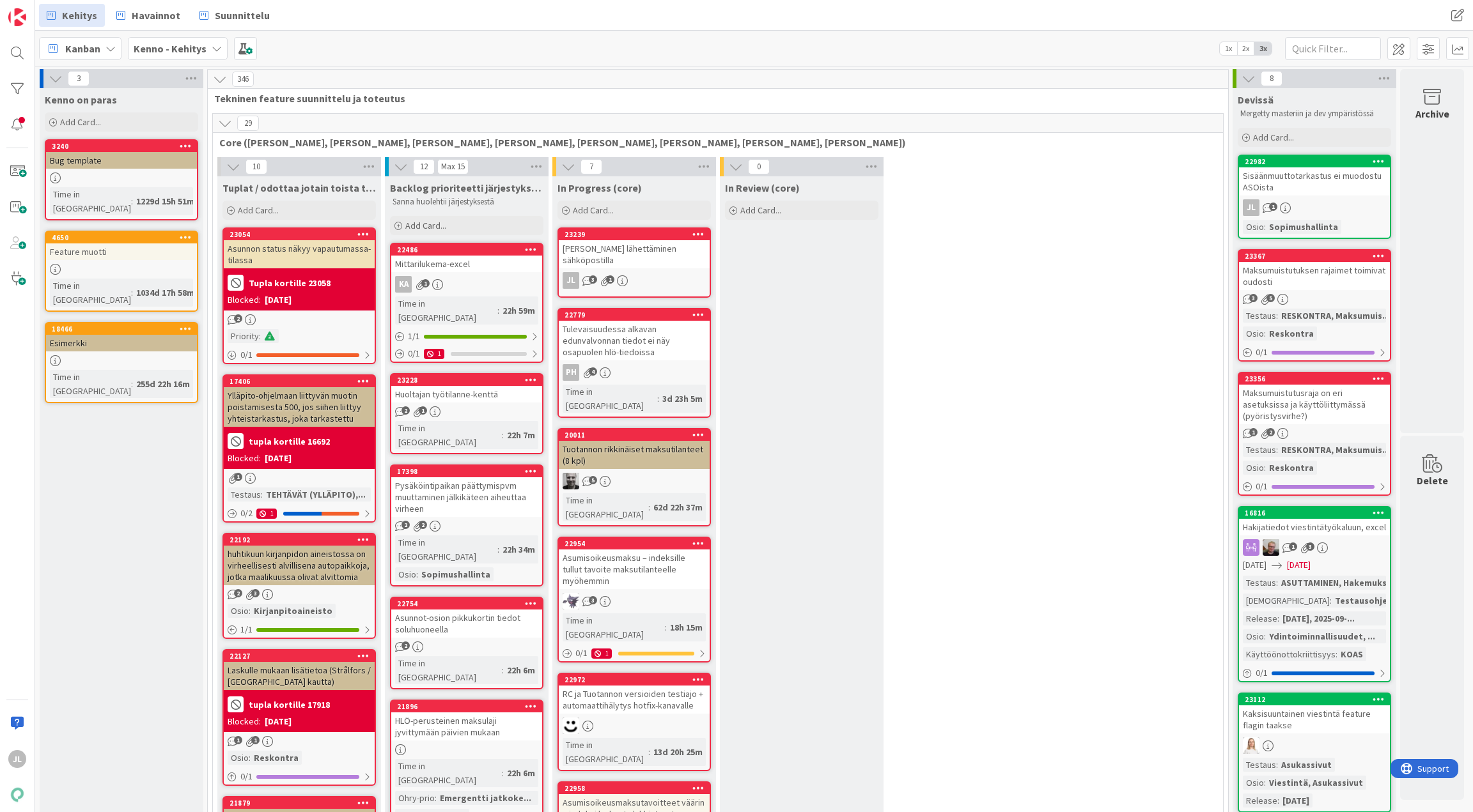
click at [615, 249] on div "[PERSON_NAME] lähettäminen sähköpostilla" at bounding box center [635, 254] width 151 height 28
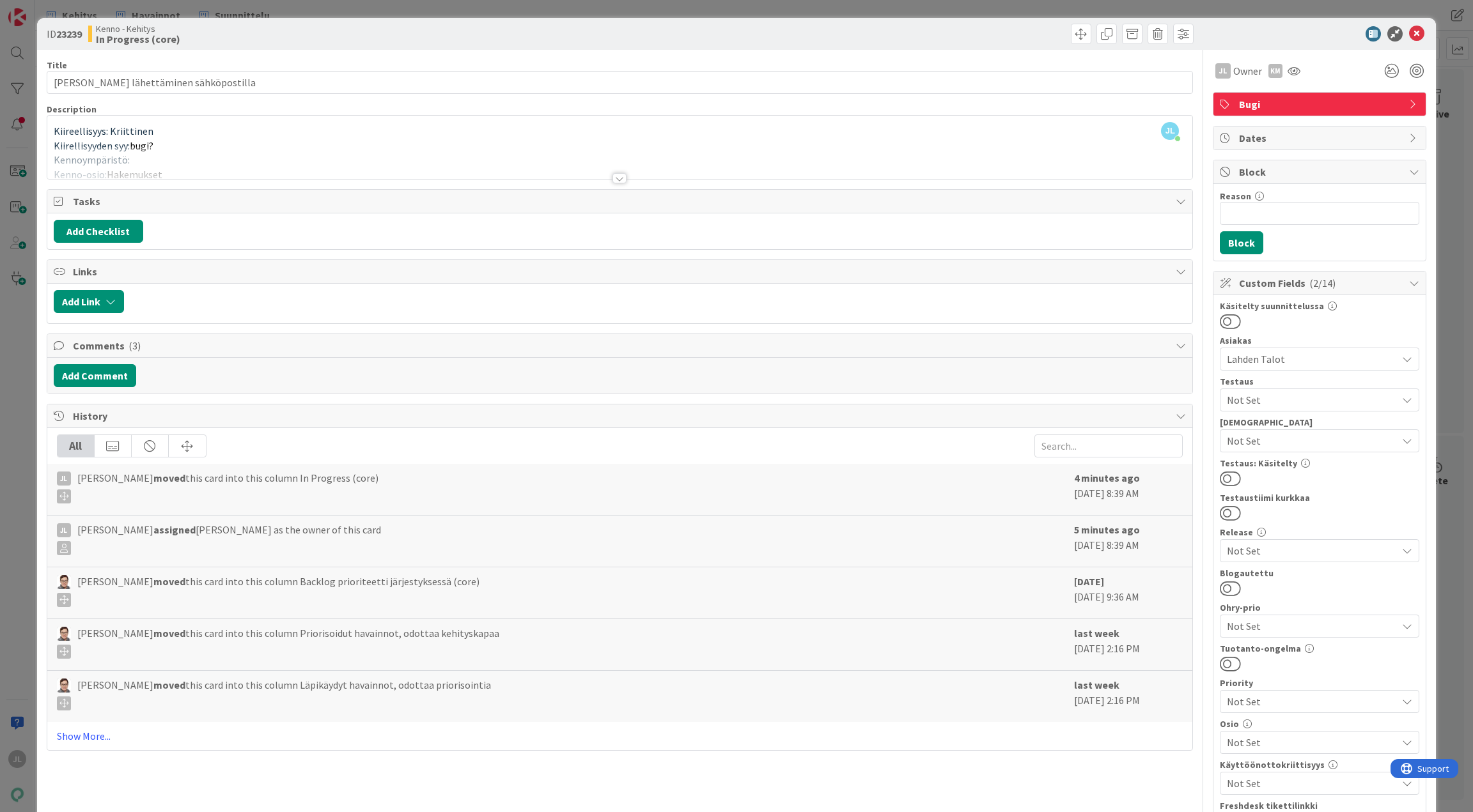
click at [262, 146] on div at bounding box center [620, 162] width 1146 height 33
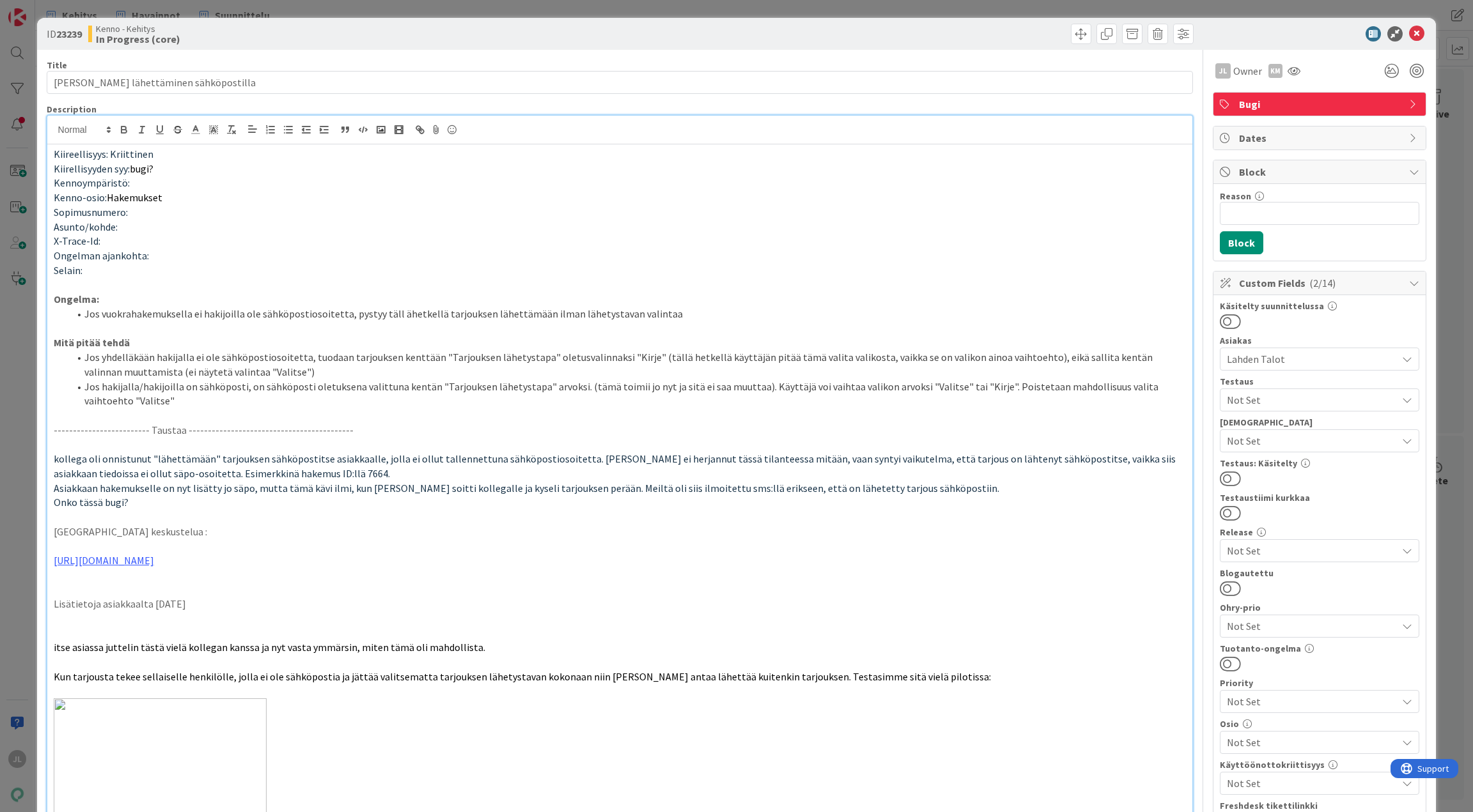
click at [1282, 20] on div "ID 23239 Kenno - Kehitys In Progress (core)" at bounding box center [737, 34] width 1400 height 32
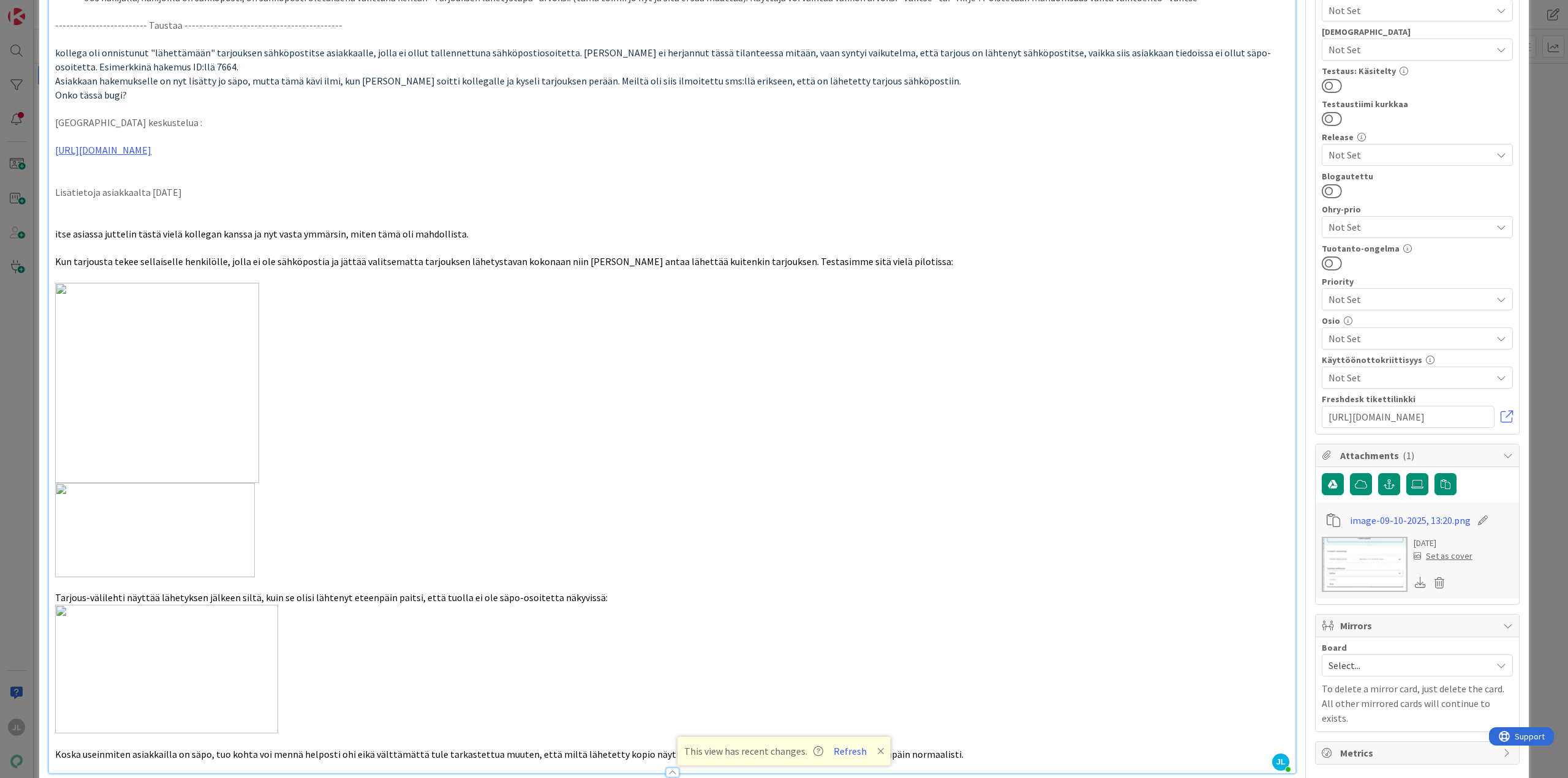
scroll to position [429, 0]
